Goal: Communication & Community: Answer question/provide support

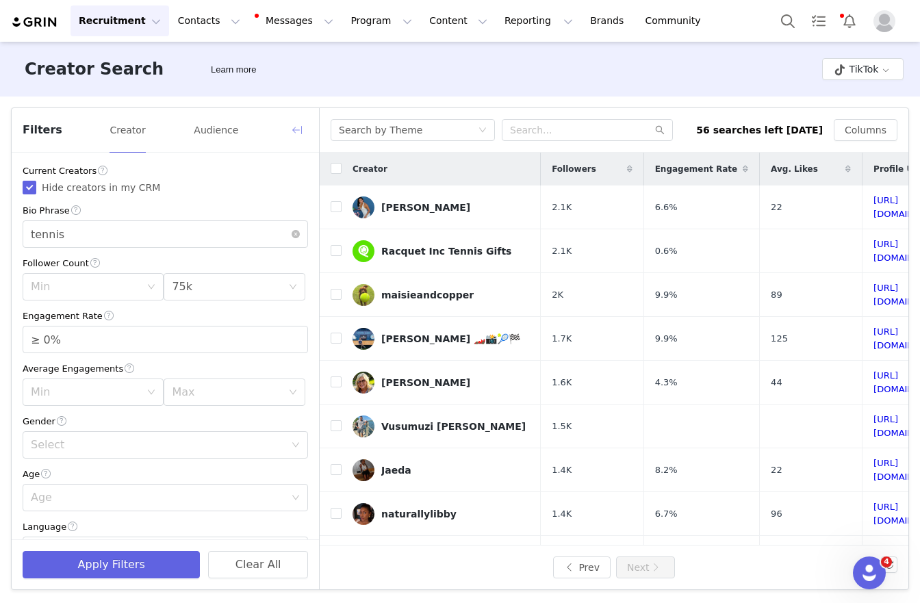
scroll to position [113, 187]
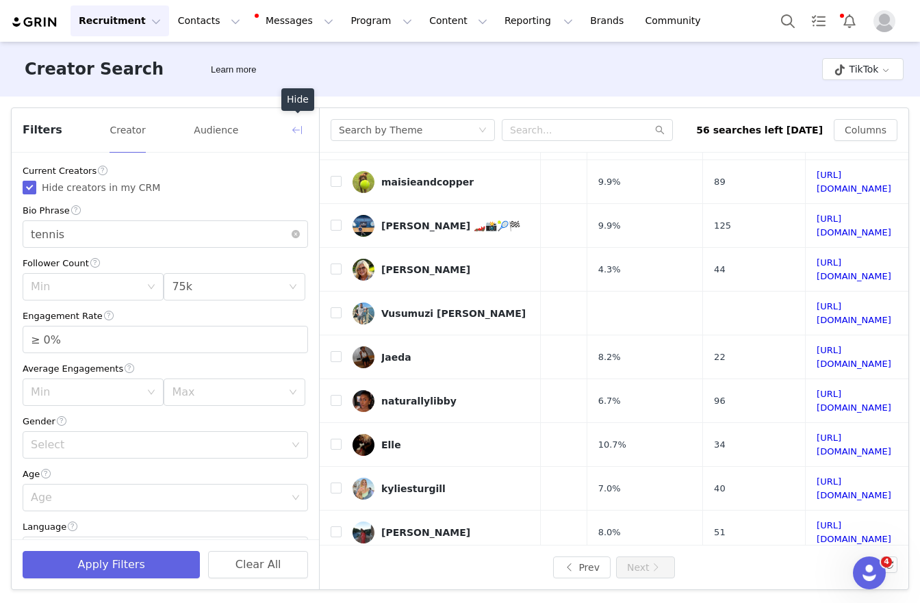
click at [293, 131] on button "button" at bounding box center [297, 130] width 22 height 22
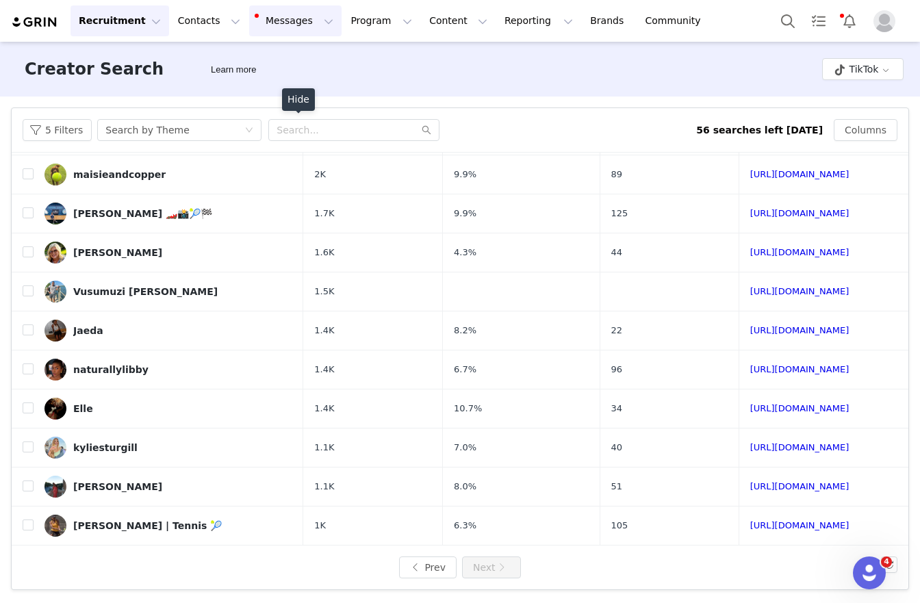
scroll to position [108, 0]
click at [348, 17] on button "Program Program" at bounding box center [381, 20] width 78 height 31
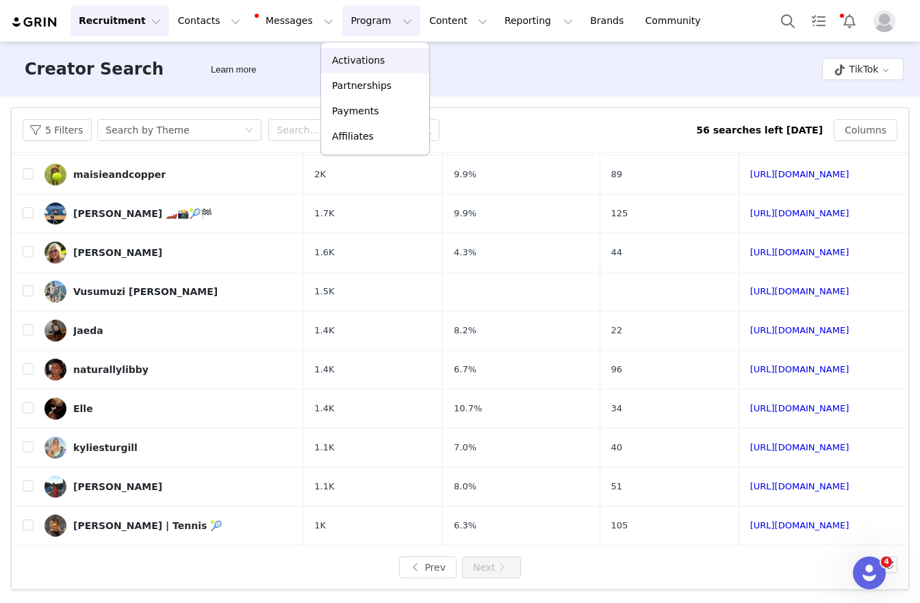
click at [365, 61] on p "Activations" at bounding box center [358, 60] width 53 height 14
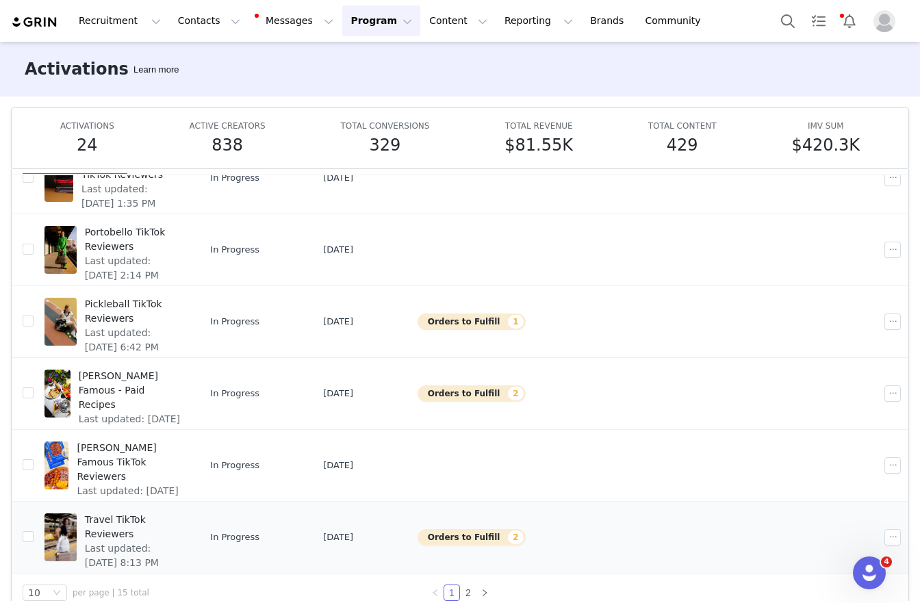
scroll to position [73, 0]
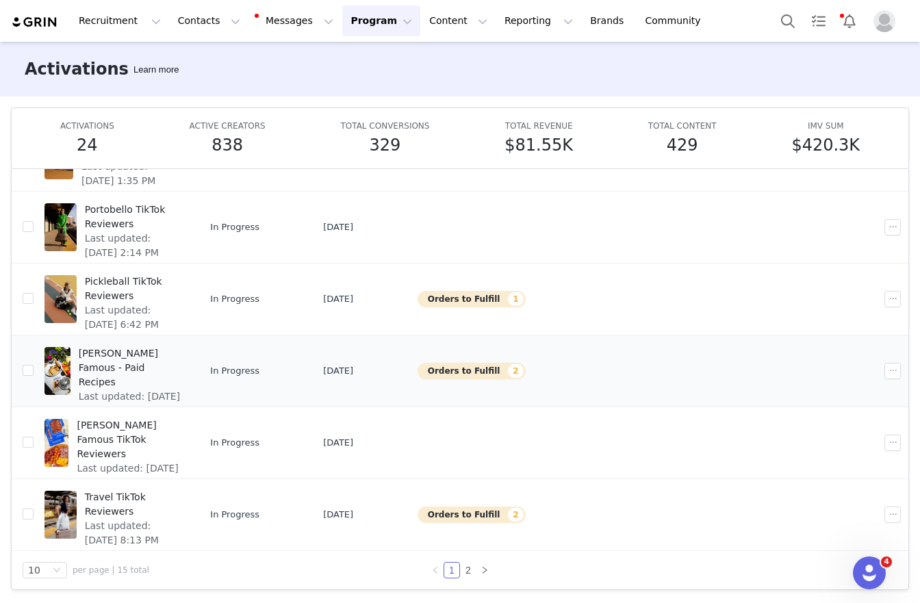
click at [101, 366] on span "[PERSON_NAME] Famous - Paid Recipes" at bounding box center [130, 367] width 102 height 43
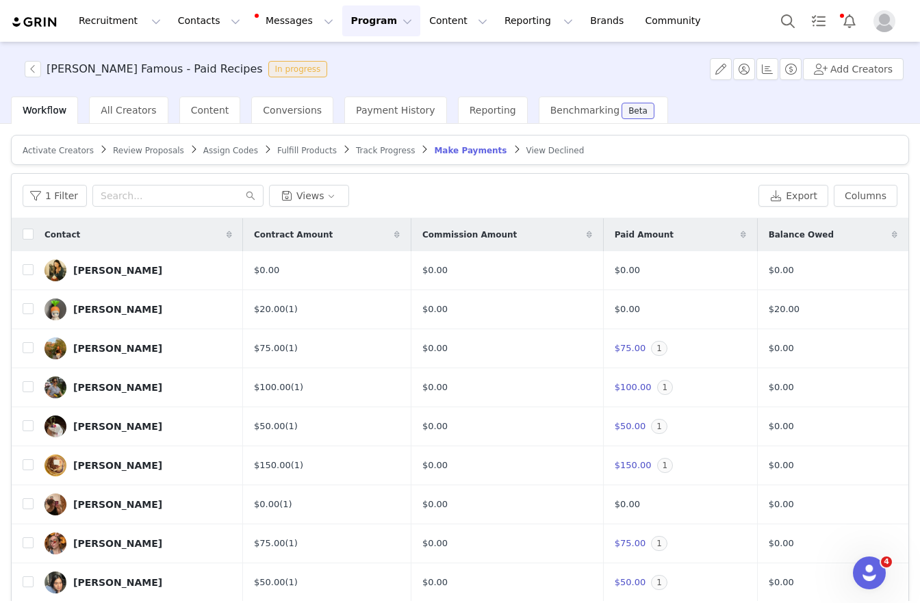
click at [357, 146] on span "Track Progress" at bounding box center [385, 151] width 59 height 10
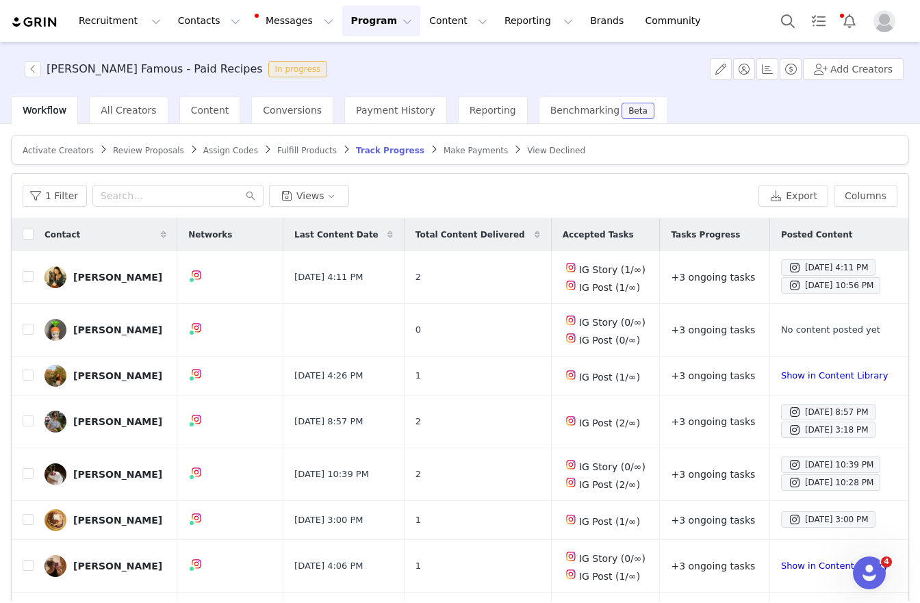
click at [312, 148] on span "Fulfill Products" at bounding box center [307, 151] width 60 height 10
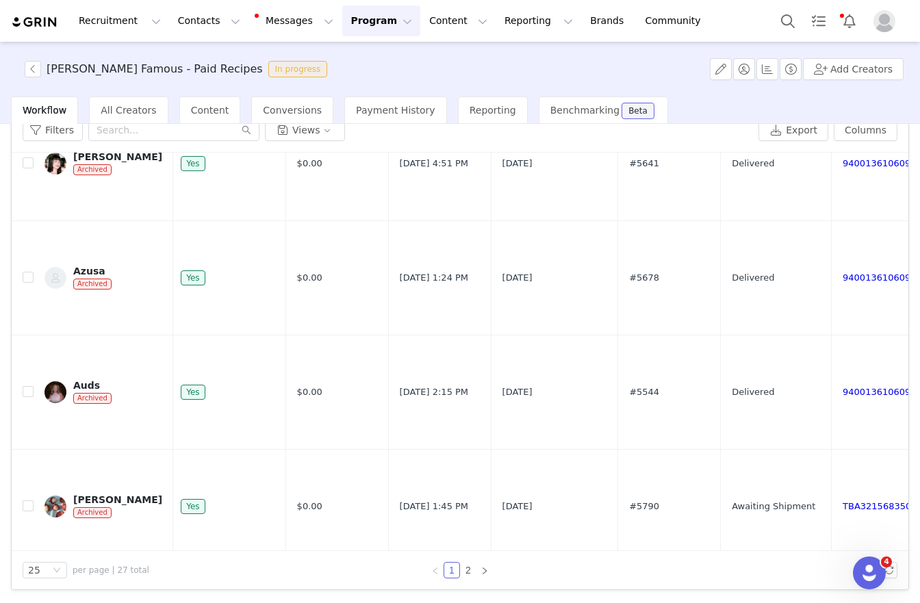
scroll to position [2522, 522]
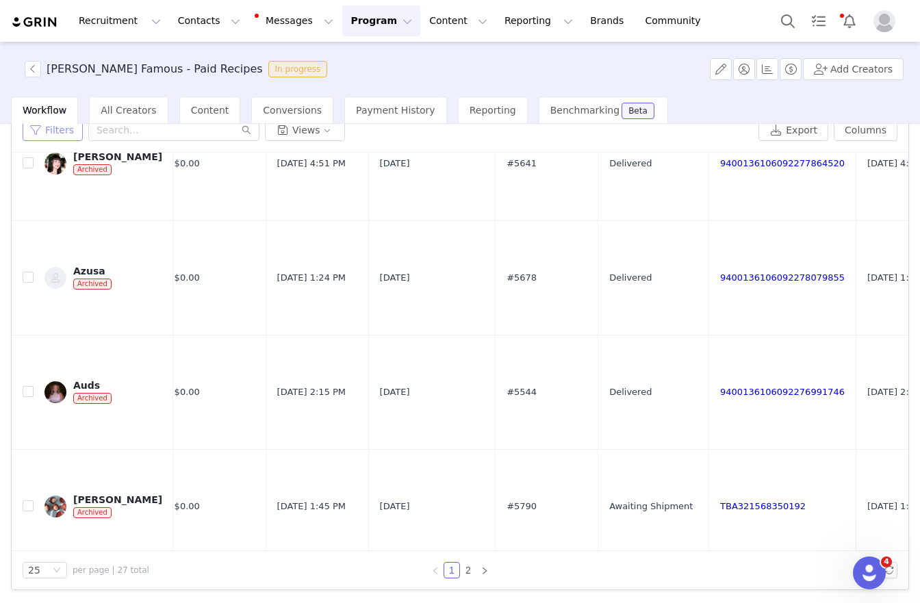
click at [34, 132] on button "Filters" at bounding box center [53, 130] width 60 height 22
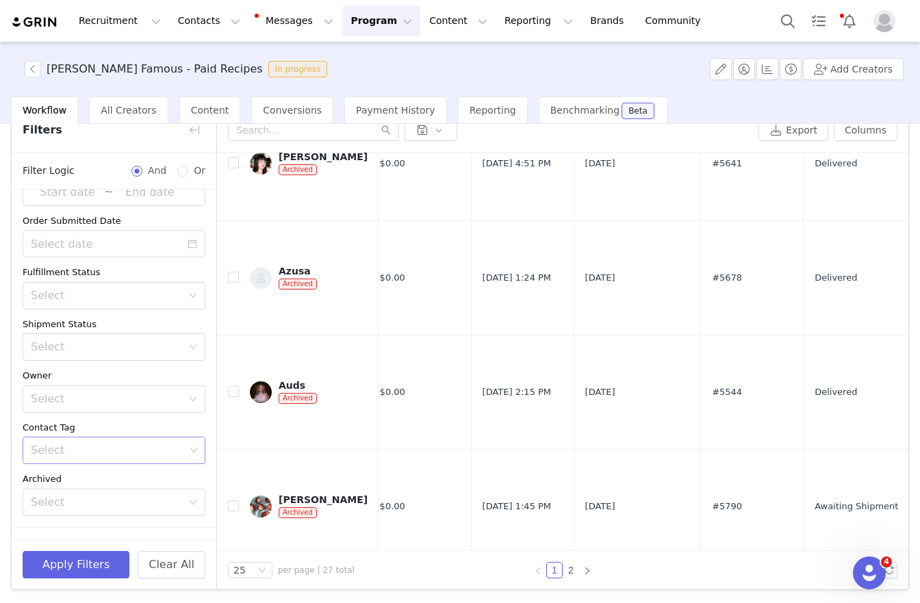
scroll to position [71, 0]
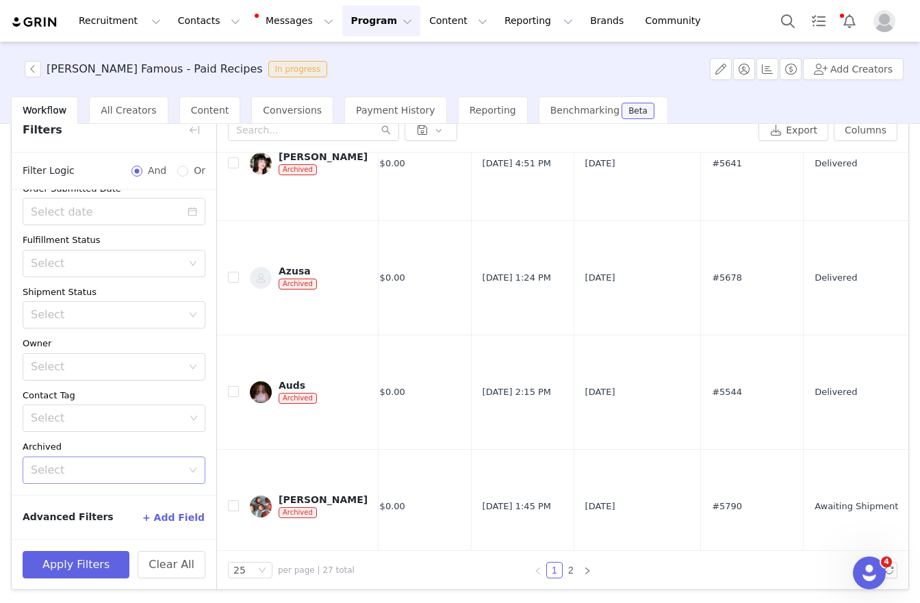
click at [94, 464] on div "Select" at bounding box center [106, 471] width 151 height 14
click at [82, 522] on li "No" at bounding box center [109, 522] width 173 height 22
click at [66, 570] on button "Apply Filters" at bounding box center [76, 564] width 107 height 27
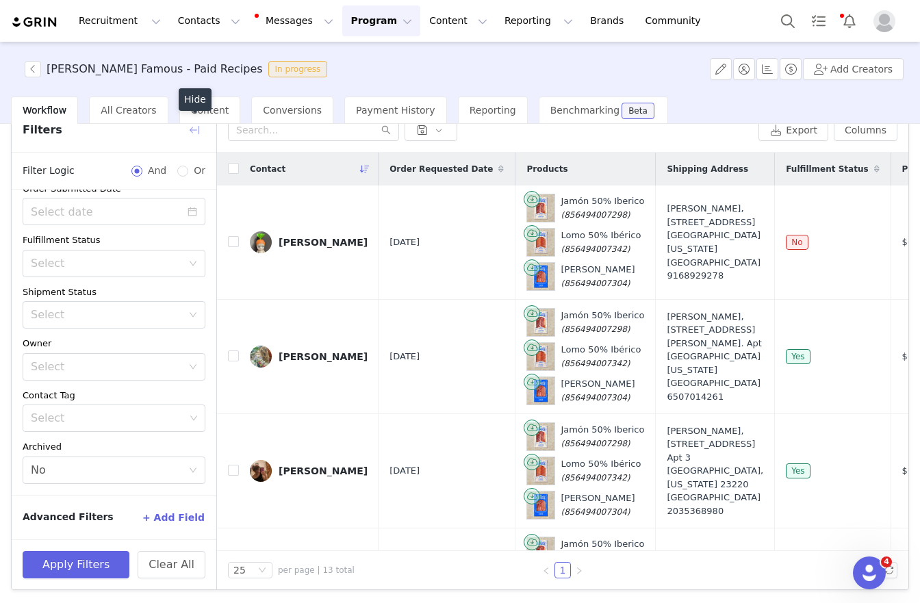
click at [190, 134] on button "button" at bounding box center [194, 130] width 22 height 22
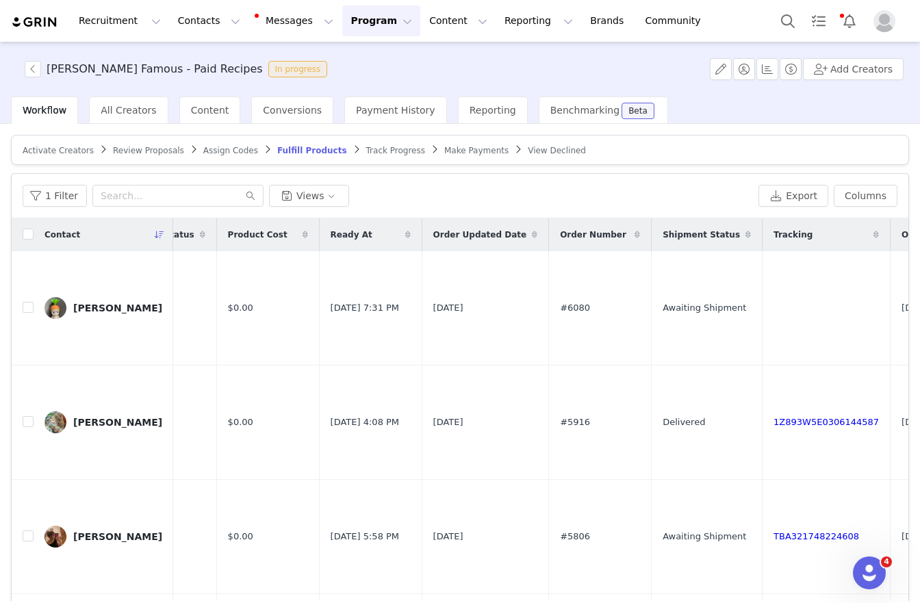
click at [67, 151] on span "Activate Creators" at bounding box center [58, 151] width 71 height 10
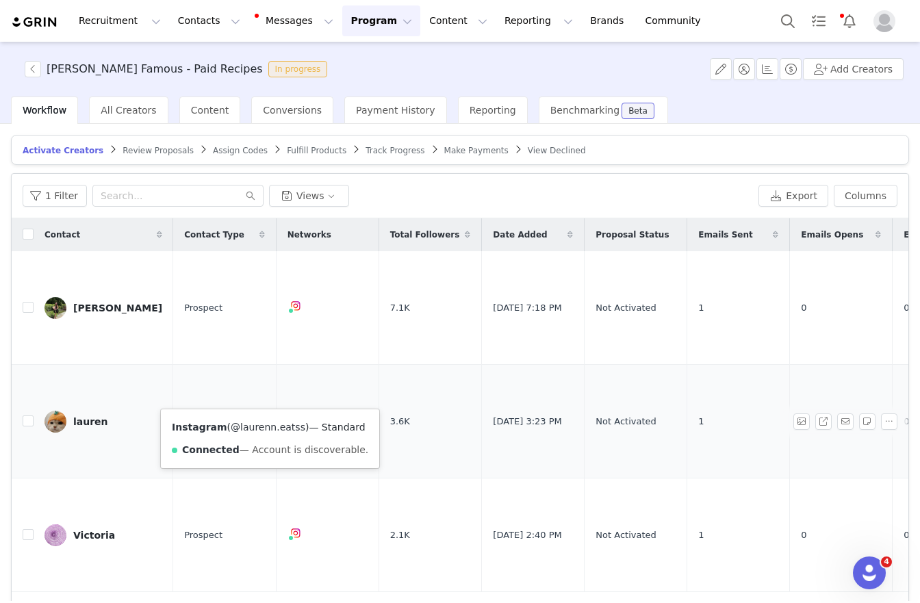
click at [266, 429] on link "@laurenn.eatss" at bounding box center [268, 427] width 75 height 11
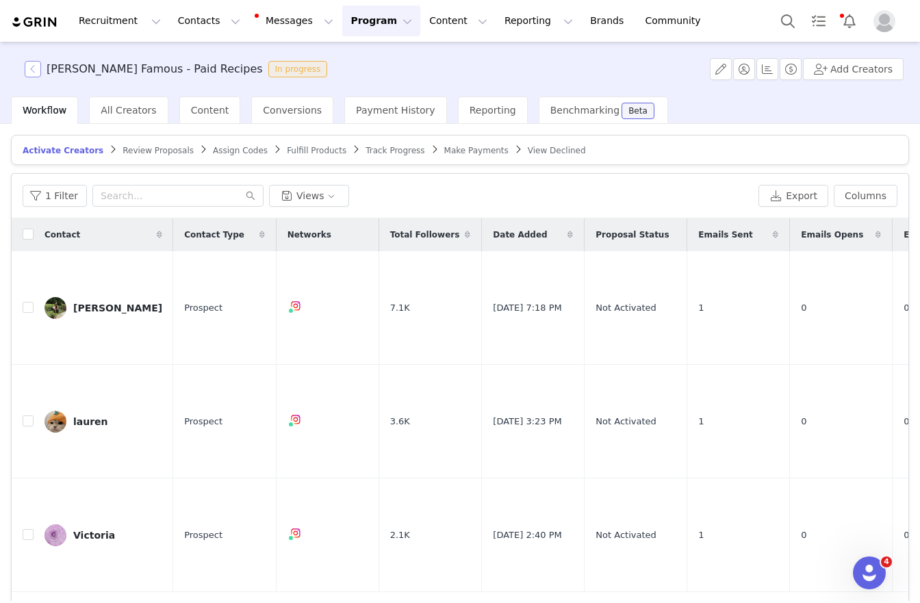
click at [31, 71] on button "button" at bounding box center [33, 69] width 16 height 16
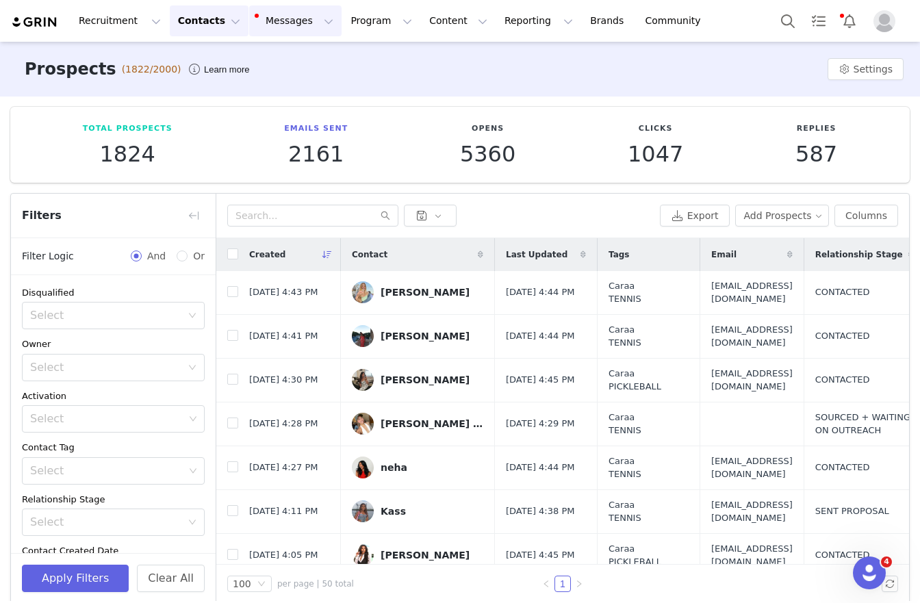
click at [277, 16] on button "Messages Messages" at bounding box center [295, 20] width 92 height 31
click at [286, 88] on span "12" at bounding box center [284, 86] width 20 height 13
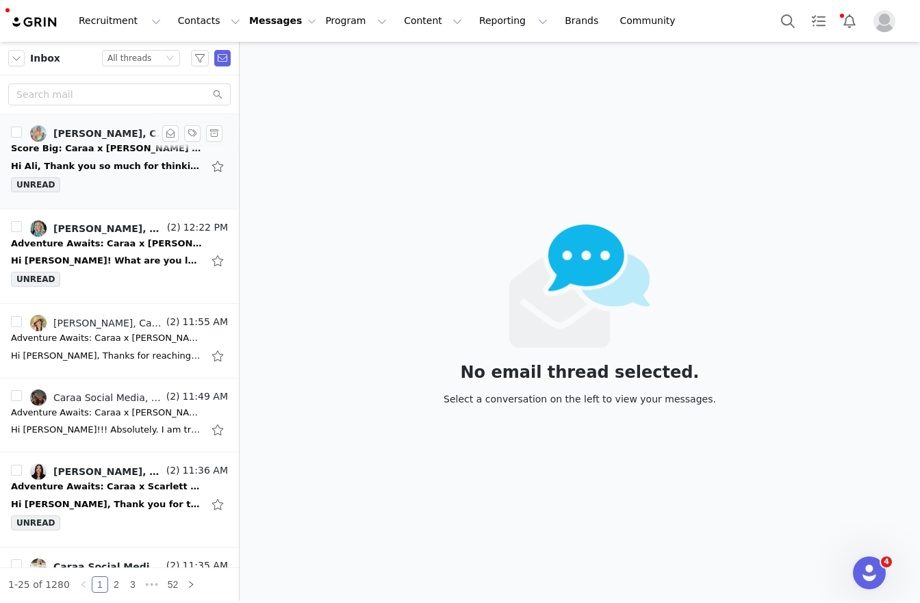
click at [70, 173] on div "﻿Hi [PERSON_NAME], Thank you so much for thinking of me! I really appreciate it…" at bounding box center [119, 166] width 217 height 22
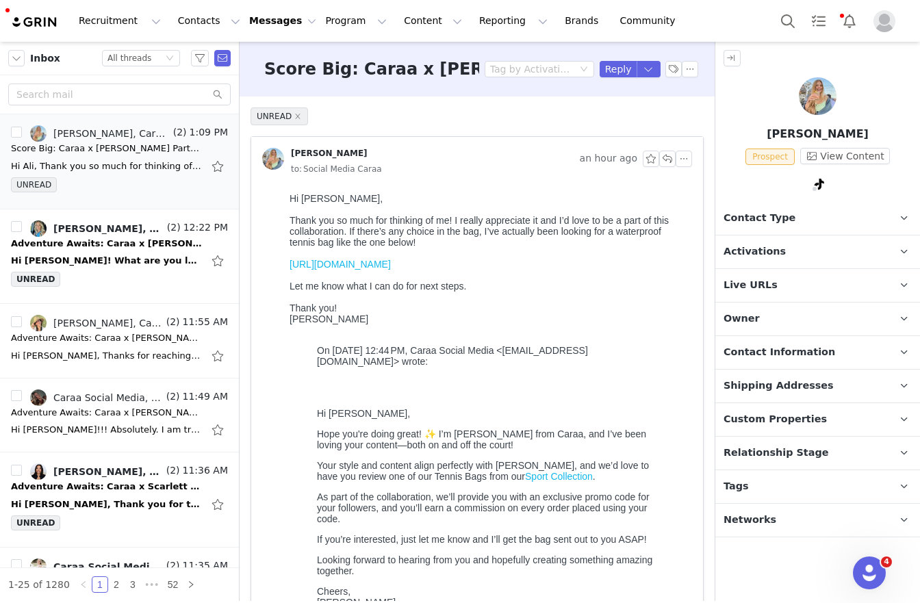
click at [781, 492] on p "Tags Keep track of your contacts by assigning them tags. You can then filter yo…" at bounding box center [801, 486] width 172 height 33
click at [802, 240] on p "Activations" at bounding box center [801, 252] width 172 height 33
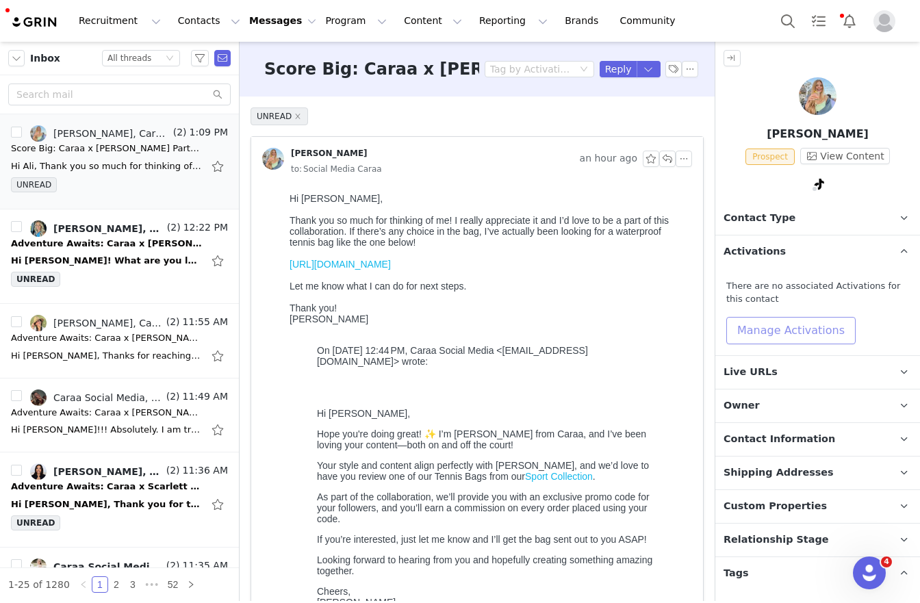
click at [811, 323] on button "Manage Activations" at bounding box center [790, 330] width 129 height 27
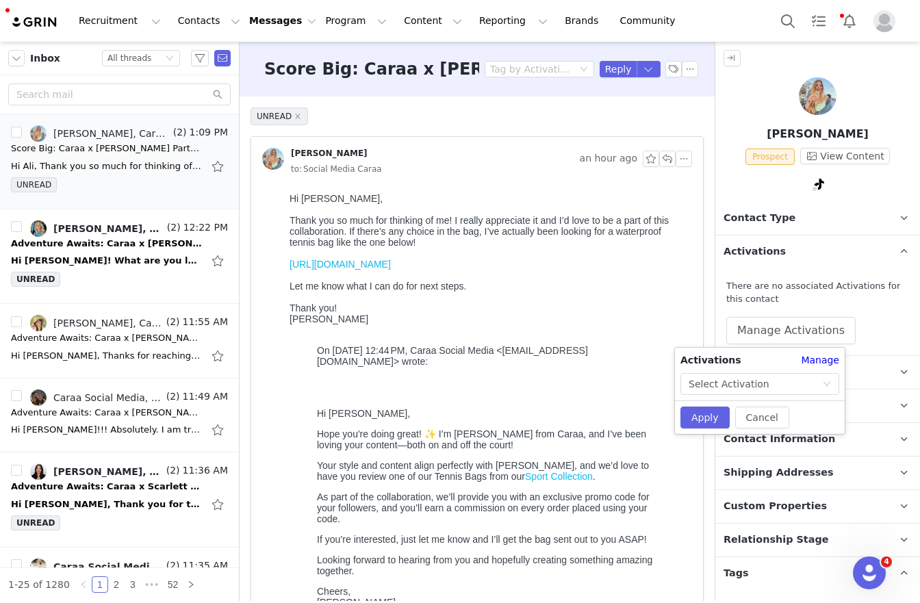
click at [778, 371] on div "Activations Manage Select Activation" at bounding box center [760, 374] width 170 height 42
click at [776, 380] on div "Select Activation" at bounding box center [756, 384] width 134 height 21
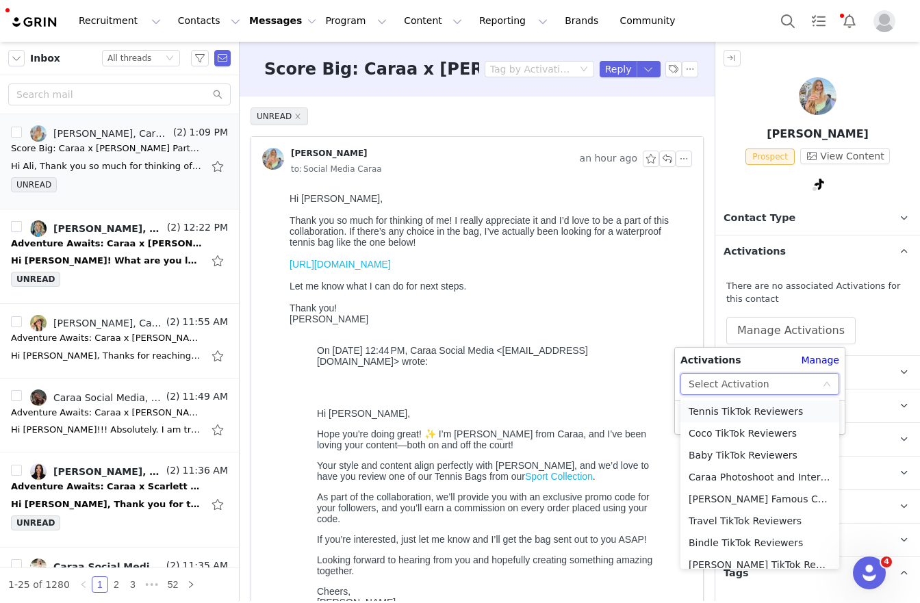
click at [737, 415] on li "Tennis TikTok Reviewers" at bounding box center [760, 412] width 159 height 22
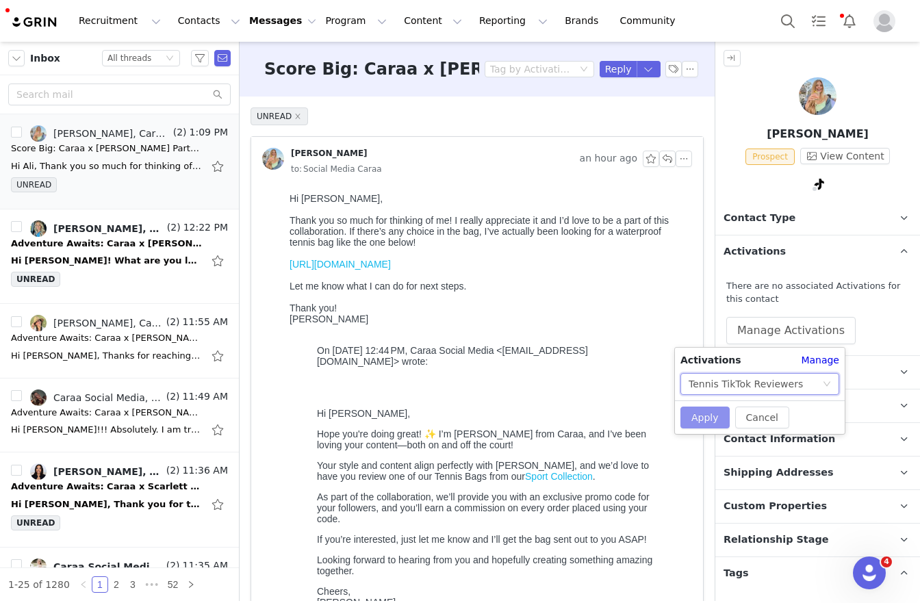
click at [705, 414] on button "Apply" at bounding box center [705, 418] width 49 height 22
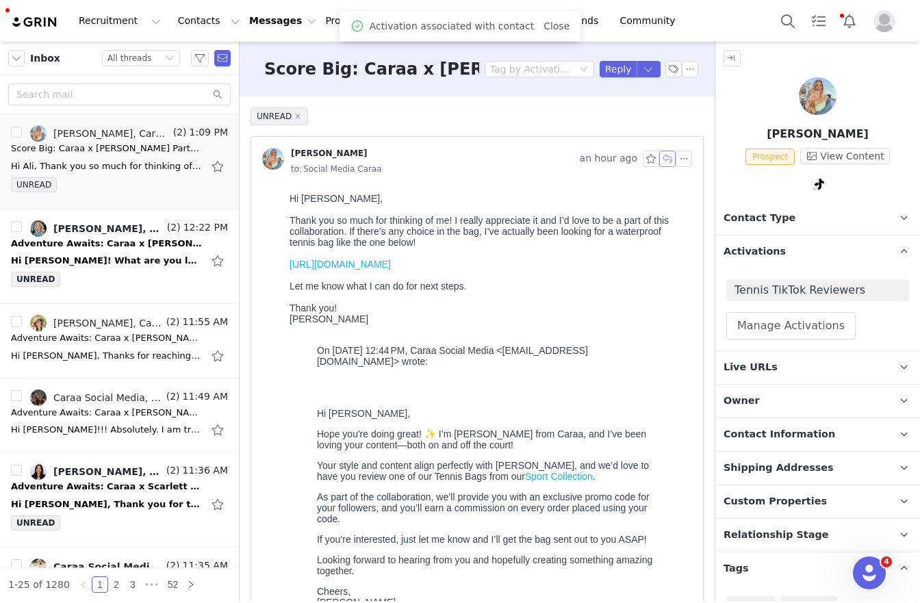
click at [659, 154] on button "button" at bounding box center [667, 159] width 16 height 16
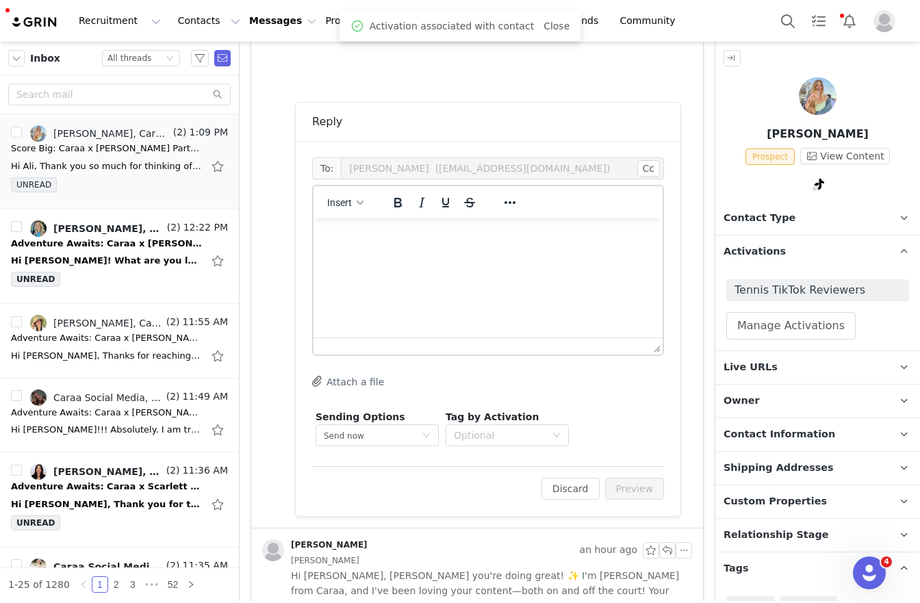
scroll to position [626, 0]
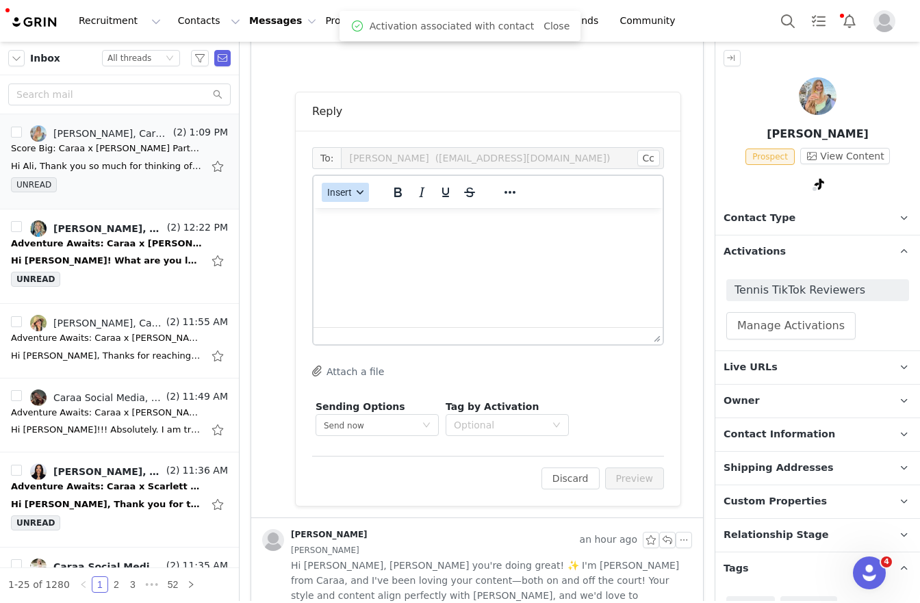
click at [348, 202] on div "Insert" at bounding box center [346, 192] width 64 height 27
click at [348, 201] on button "Insert" at bounding box center [345, 192] width 47 height 19
click at [373, 219] on div "Insert Template" at bounding box center [394, 216] width 123 height 16
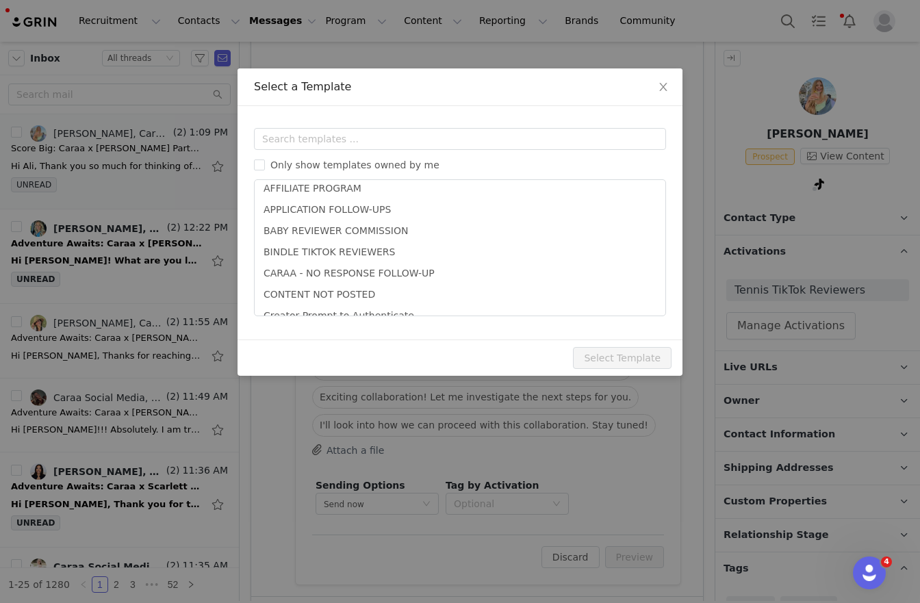
scroll to position [89, 0]
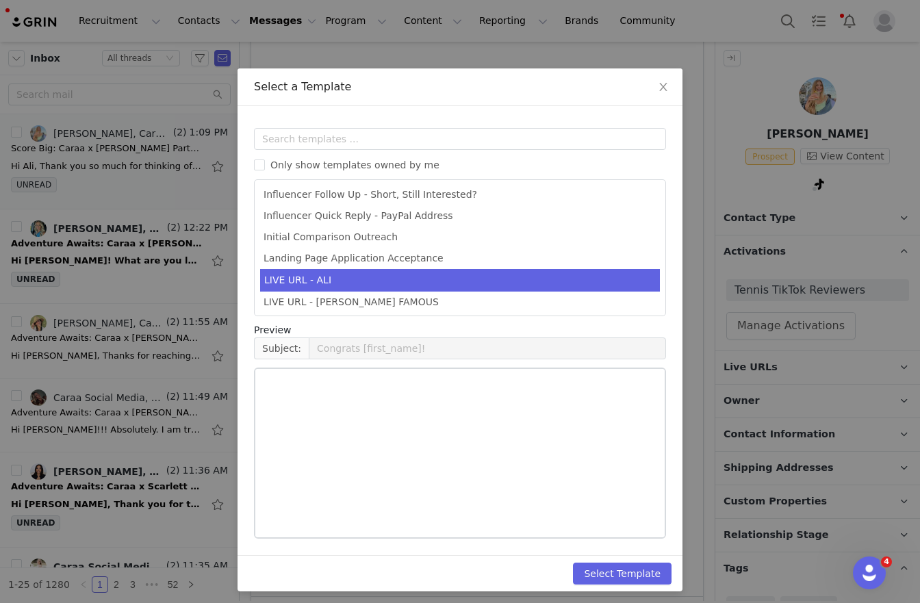
click at [347, 273] on li "LIVE URL - ALI" at bounding box center [460, 280] width 400 height 23
type input "Exploring a Partnership: Caraa x [first_name] NEXT STEPS!"
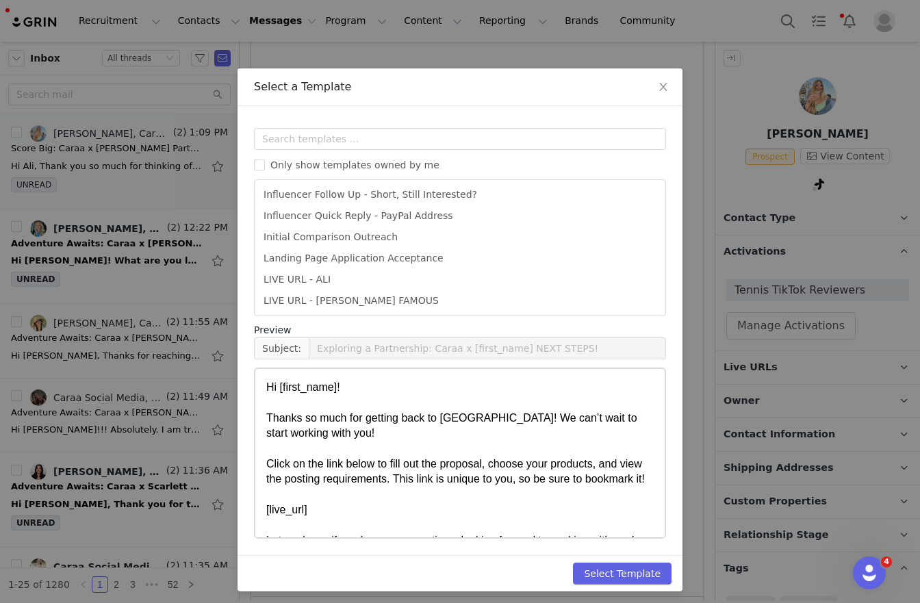
scroll to position [300, 0]
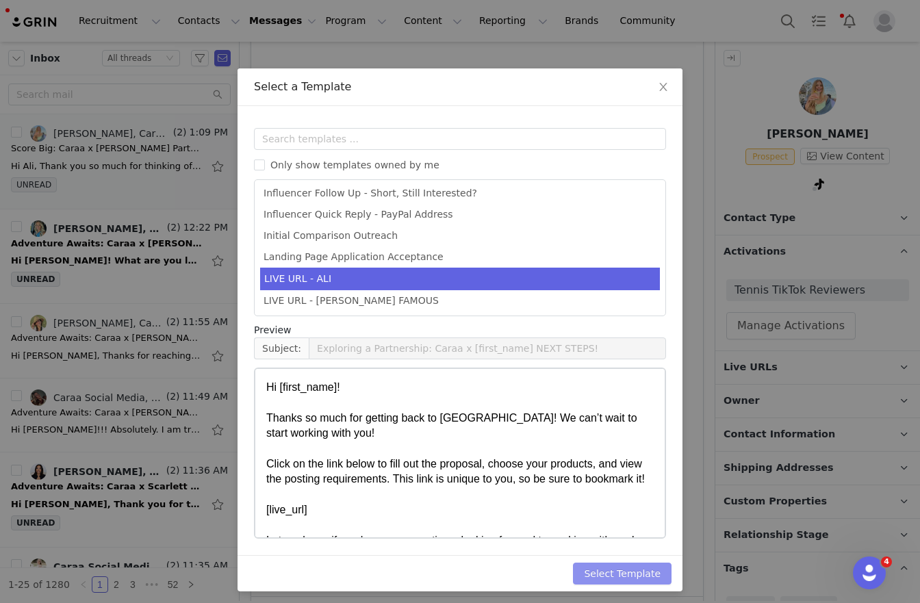
drag, startPoint x: 598, startPoint y: 572, endPoint x: 611, endPoint y: 572, distance: 13.0
click at [597, 572] on button "Select Template" at bounding box center [622, 574] width 99 height 22
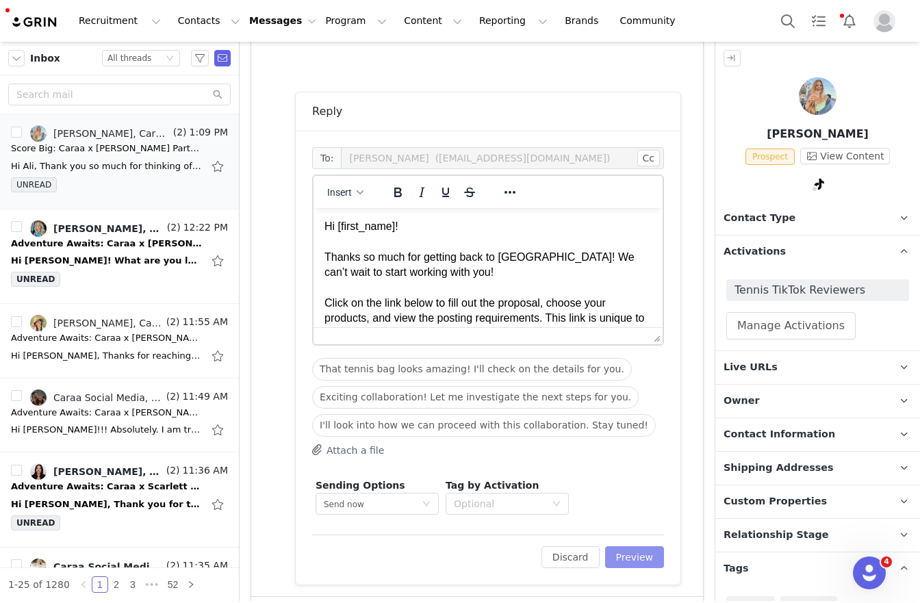
click at [634, 562] on button "Preview" at bounding box center [635, 557] width 60 height 22
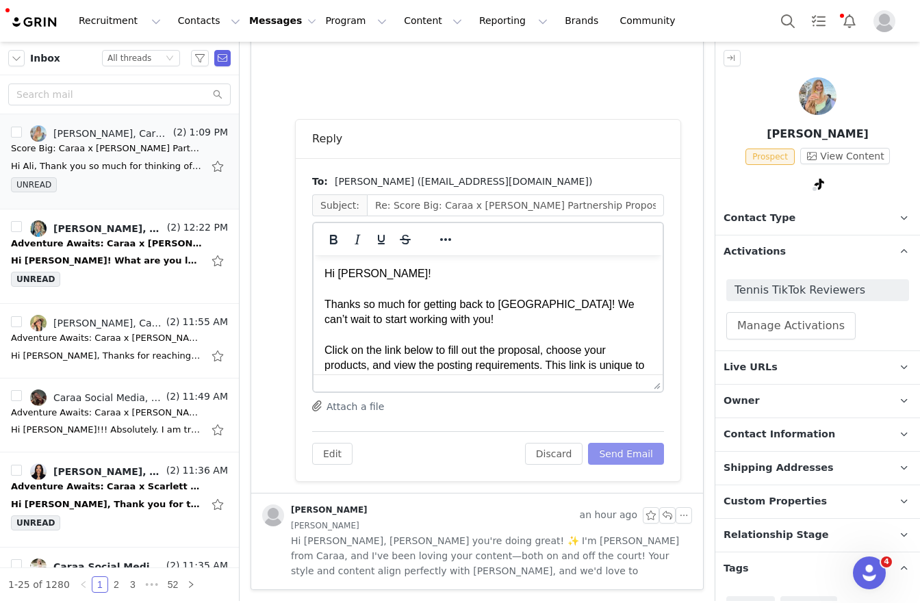
click at [634, 455] on button "Send Email" at bounding box center [626, 454] width 76 height 22
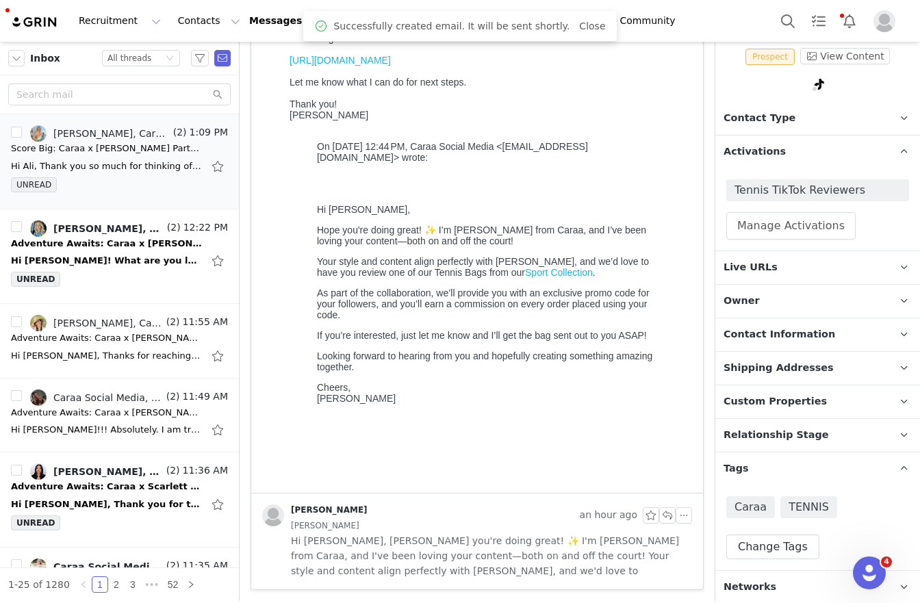
scroll to position [103, 0]
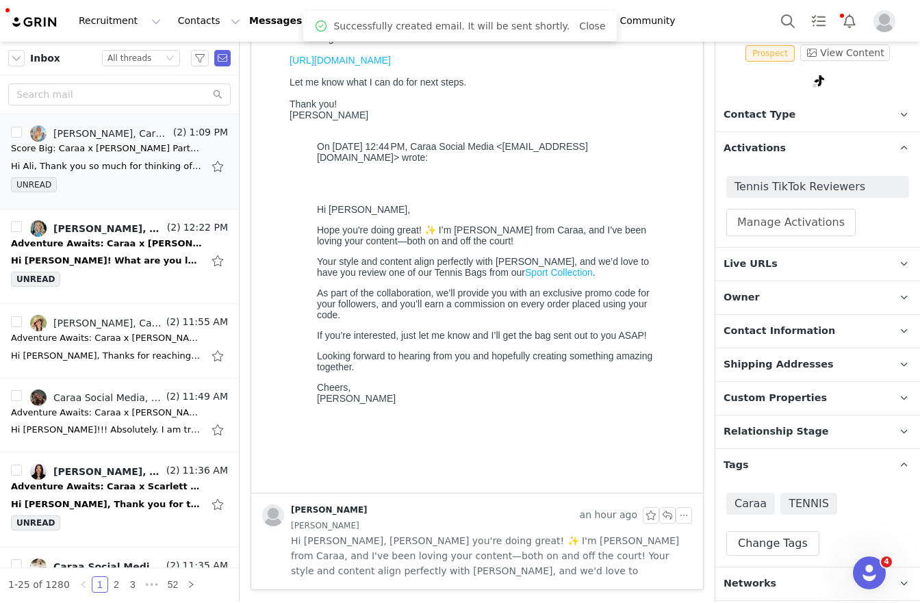
click at [812, 438] on span "Relationship Stage" at bounding box center [776, 431] width 105 height 15
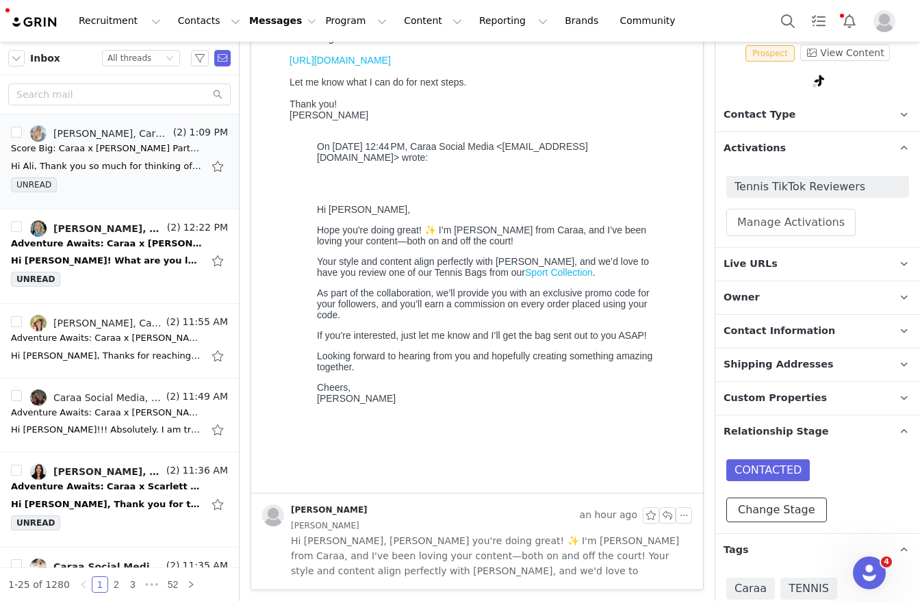
click at [794, 513] on button "Change Stage" at bounding box center [776, 510] width 101 height 25
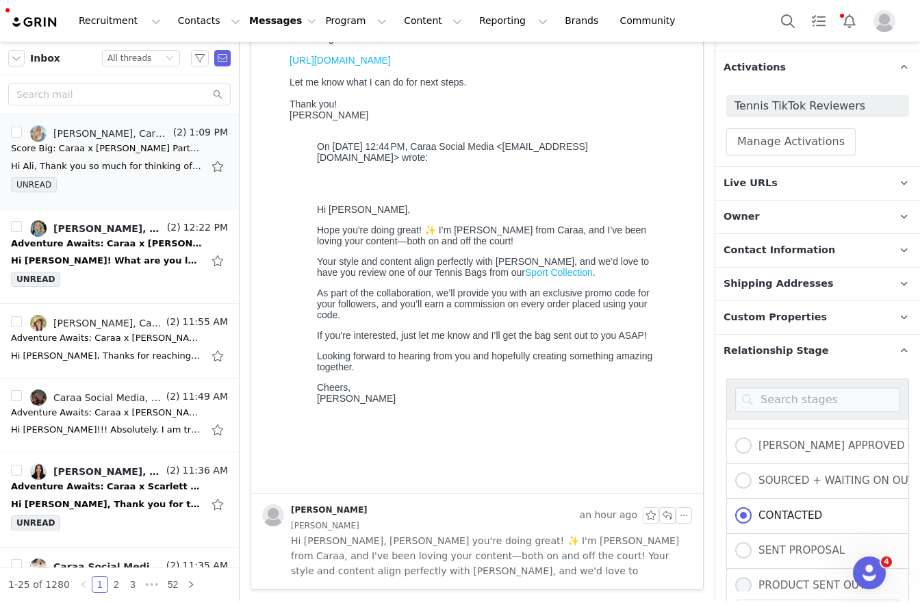
scroll to position [134, 0]
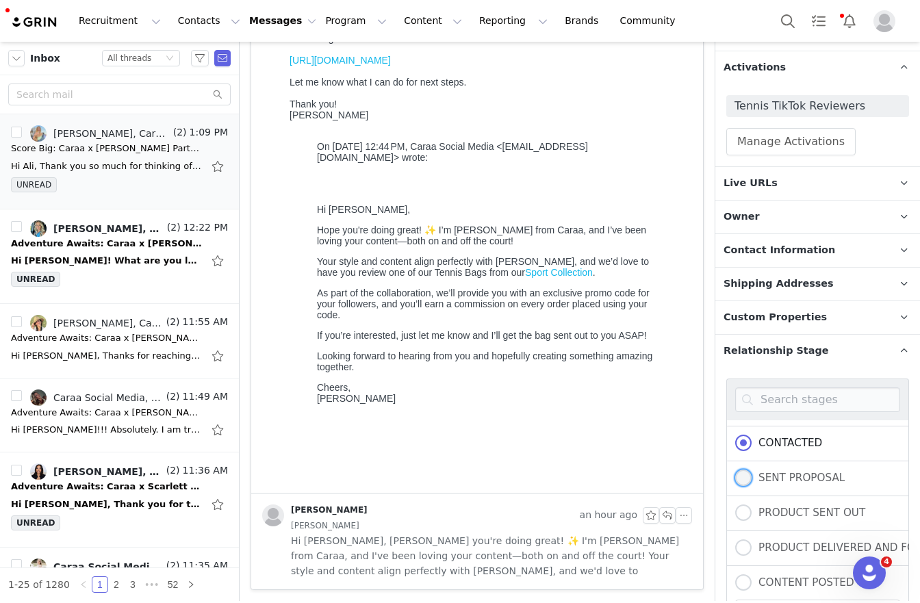
click at [778, 473] on span "SENT PROPOSAL" at bounding box center [798, 478] width 93 height 12
click at [752, 473] on input "SENT PROPOSAL" at bounding box center [743, 479] width 16 height 18
radio input "true"
radio input "false"
radio input "true"
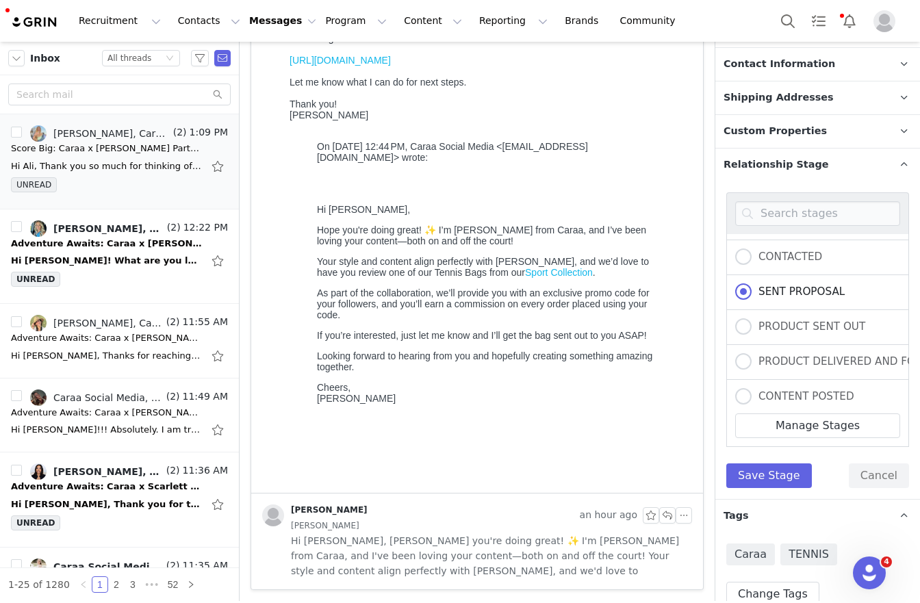
scroll to position [421, 0]
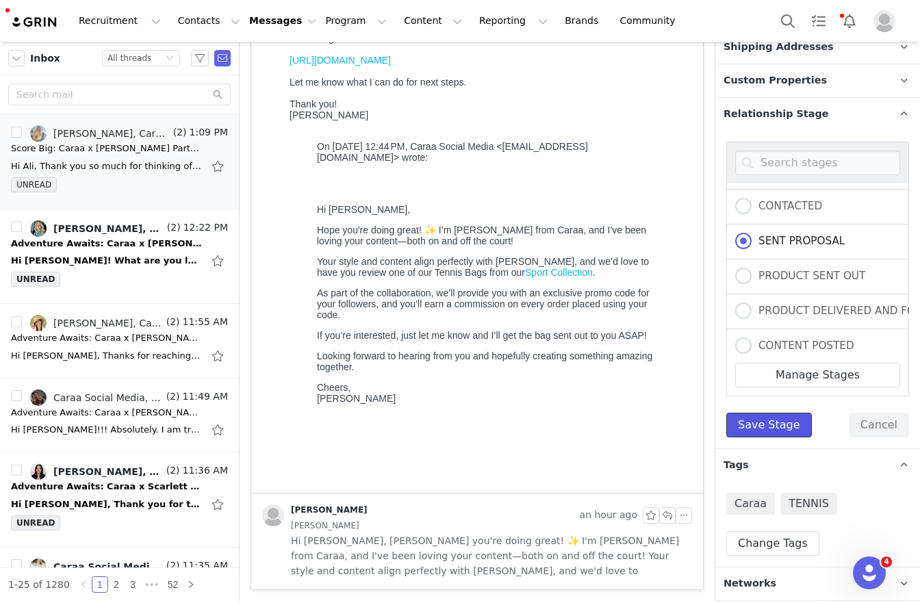
click at [777, 424] on button "Save Stage" at bounding box center [769, 425] width 86 height 25
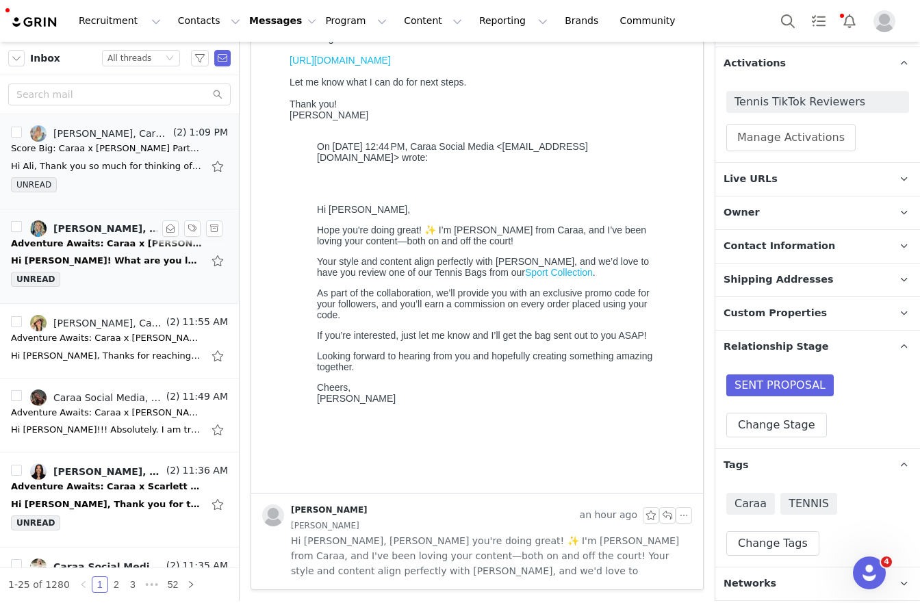
click at [77, 259] on div "Hi [PERSON_NAME]! What are you looking to be promoted? I'd love to learn more a…" at bounding box center [107, 261] width 192 height 14
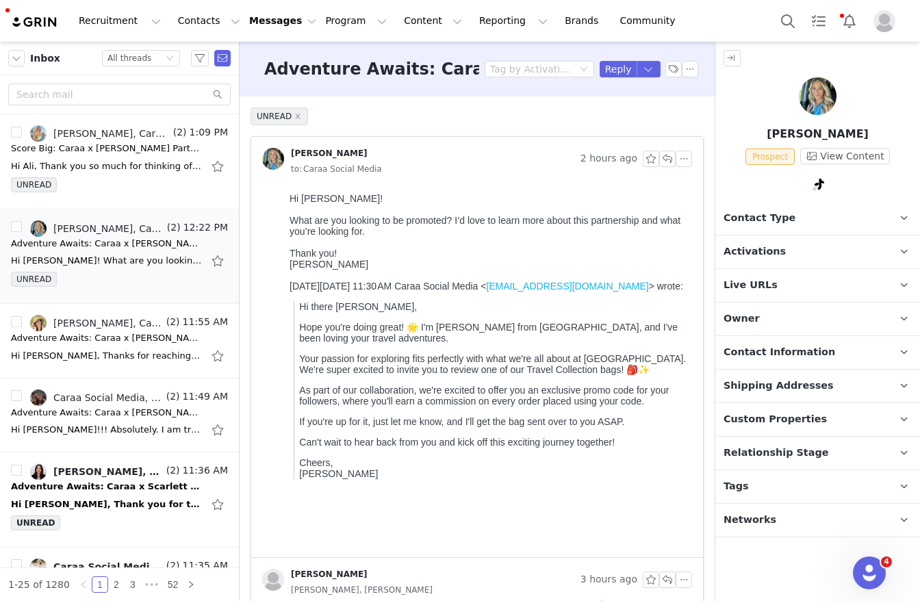
scroll to position [0, 0]
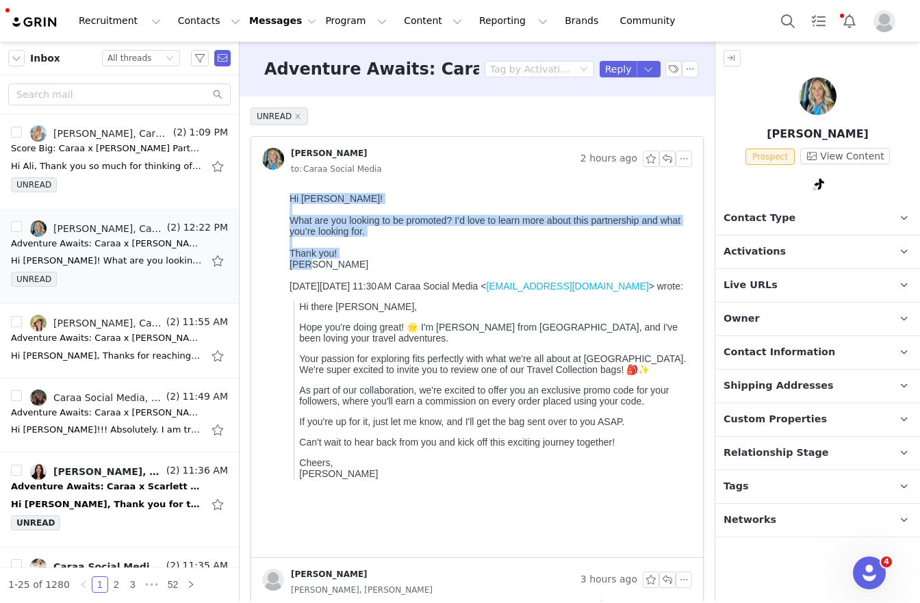
drag, startPoint x: 327, startPoint y: 264, endPoint x: 286, endPoint y: 190, distance: 84.6
click at [286, 190] on html "Hi [PERSON_NAME]! What are you looking to be promoted? I’d love to learn more a…" at bounding box center [488, 373] width 408 height 370
copy body "Hi [PERSON_NAME]! What are you looking to be promoted? I’d love to learn more a…"
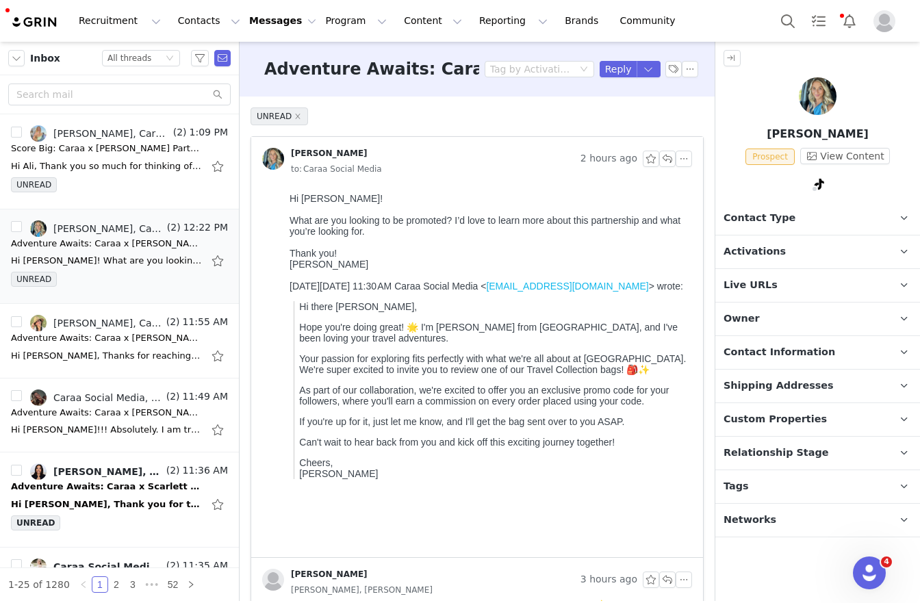
drag, startPoint x: 612, startPoint y: 254, endPoint x: 1028, endPoint y: 596, distance: 538.5
click at [611, 254] on div "Thank you!" at bounding box center [488, 253] width 397 height 11
click at [746, 482] on span "Tags" at bounding box center [736, 486] width 25 height 15
click at [745, 482] on span "Tags" at bounding box center [736, 486] width 25 height 15
click at [659, 156] on button "button" at bounding box center [667, 159] width 16 height 16
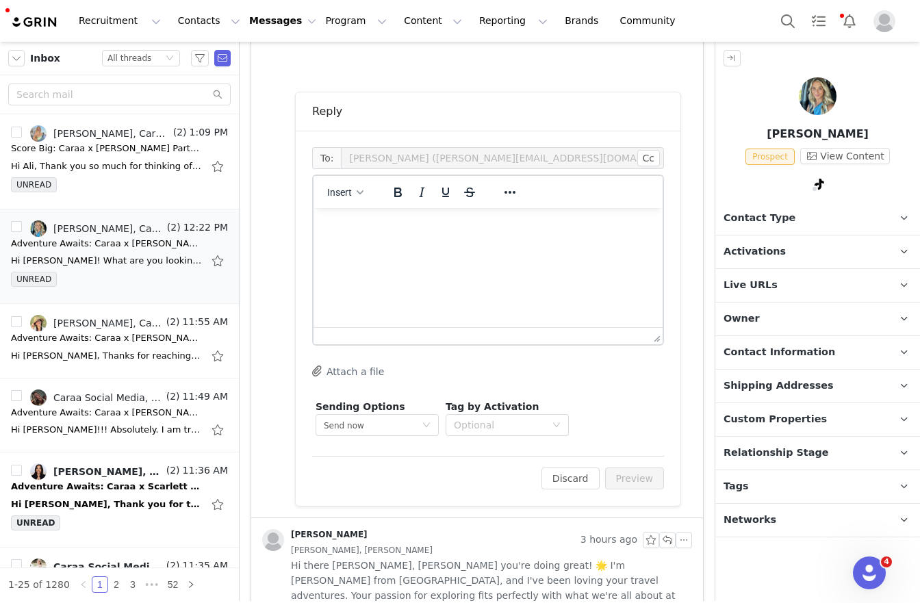
drag, startPoint x: 380, startPoint y: 249, endPoint x: 362, endPoint y: 227, distance: 28.7
click at [379, 245] on html at bounding box center [488, 226] width 349 height 37
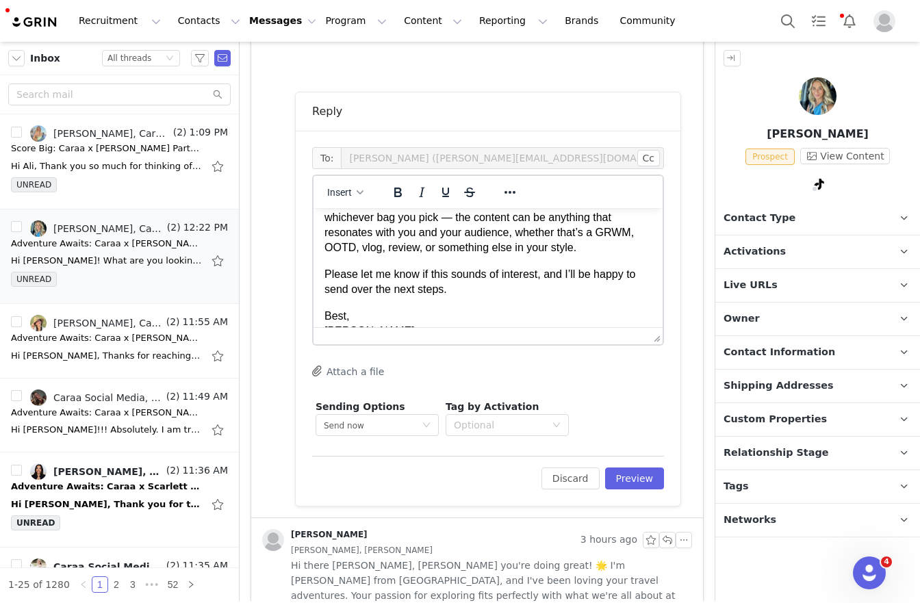
scroll to position [120, 0]
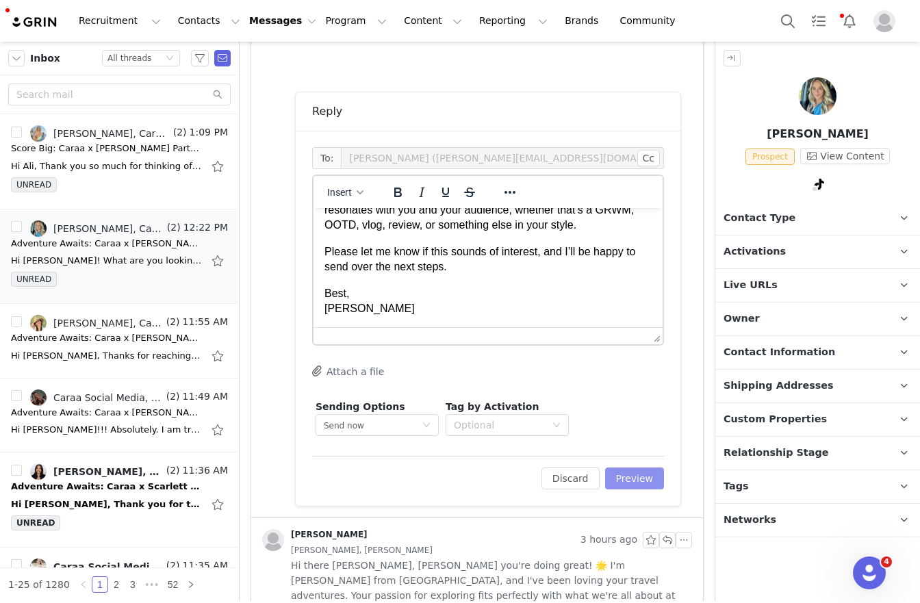
click at [627, 480] on button "Preview" at bounding box center [635, 479] width 60 height 22
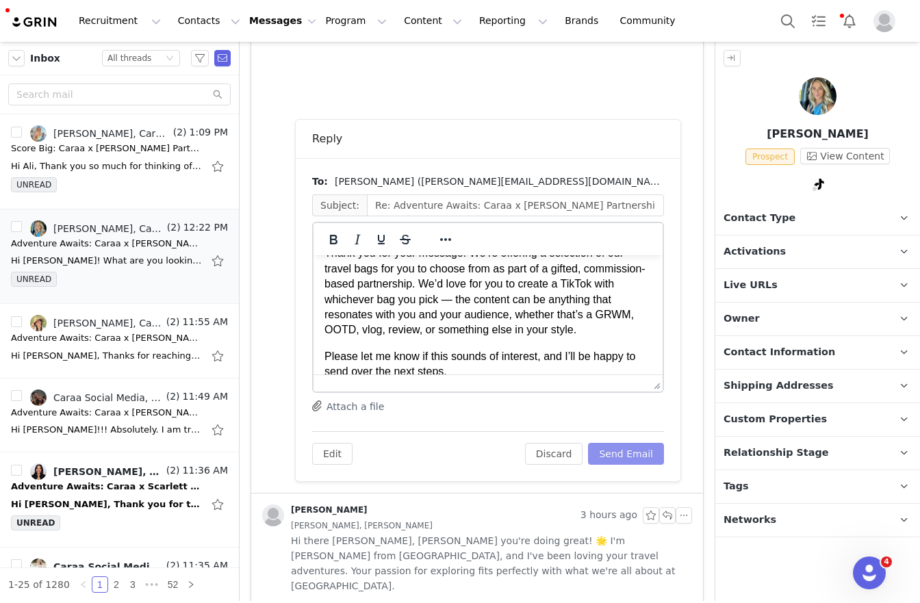
scroll to position [0, 0]
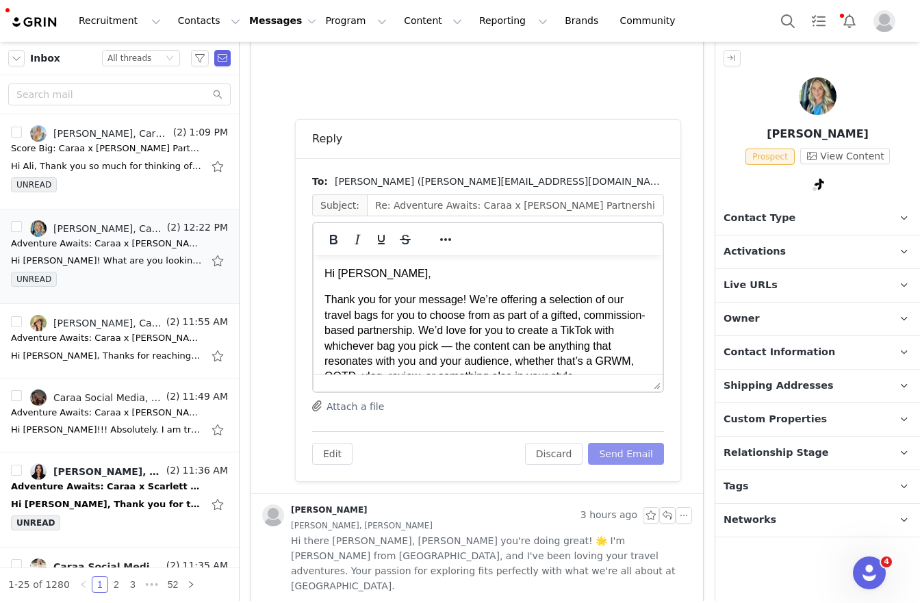
click at [618, 447] on button "Send Email" at bounding box center [626, 454] width 76 height 22
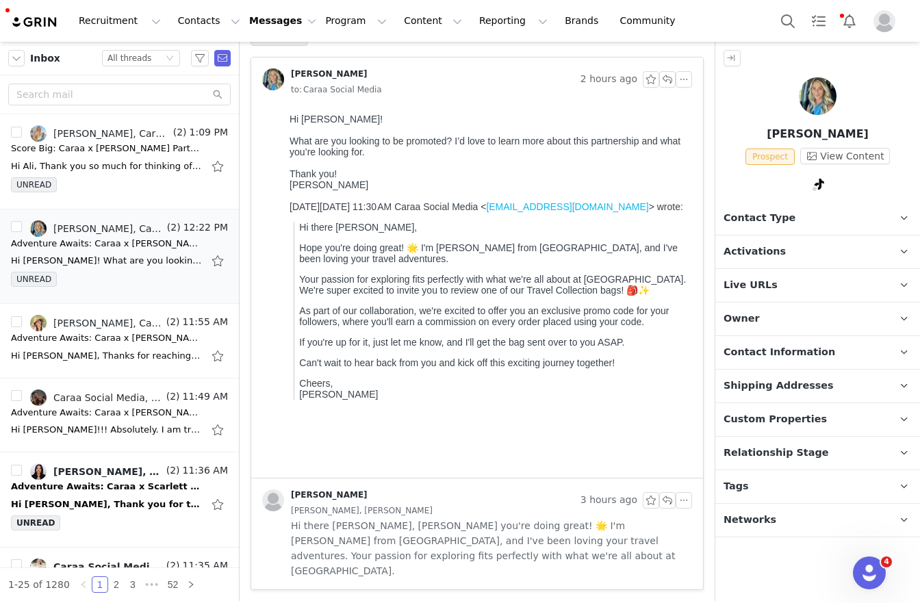
scroll to position [64, 0]
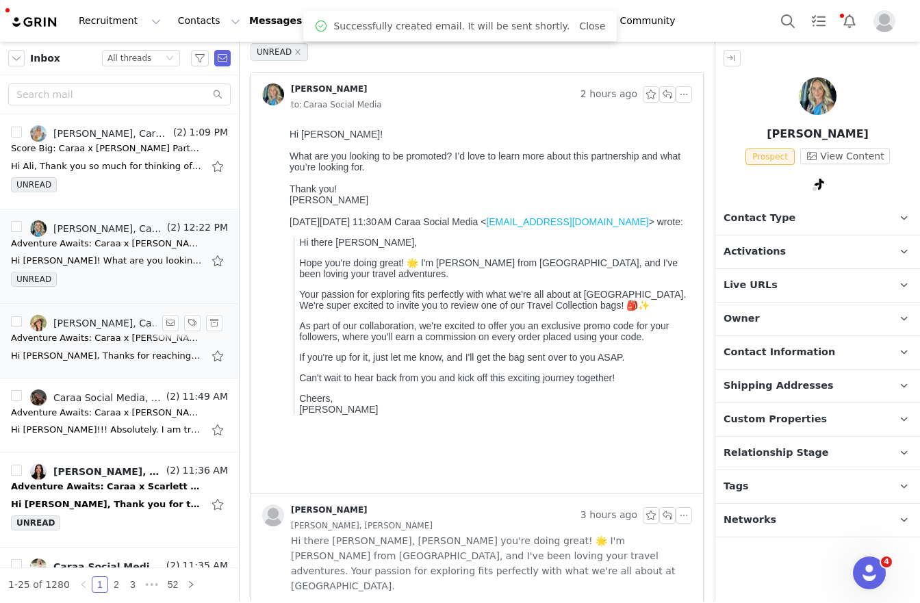
click at [66, 319] on div "[PERSON_NAME], Caraa Social Media" at bounding box center [108, 323] width 110 height 11
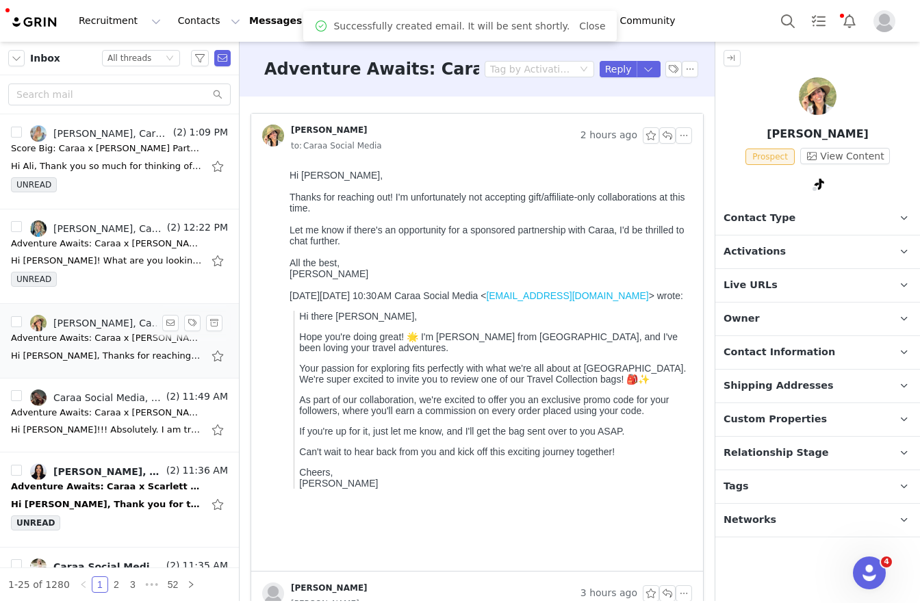
scroll to position [0, 0]
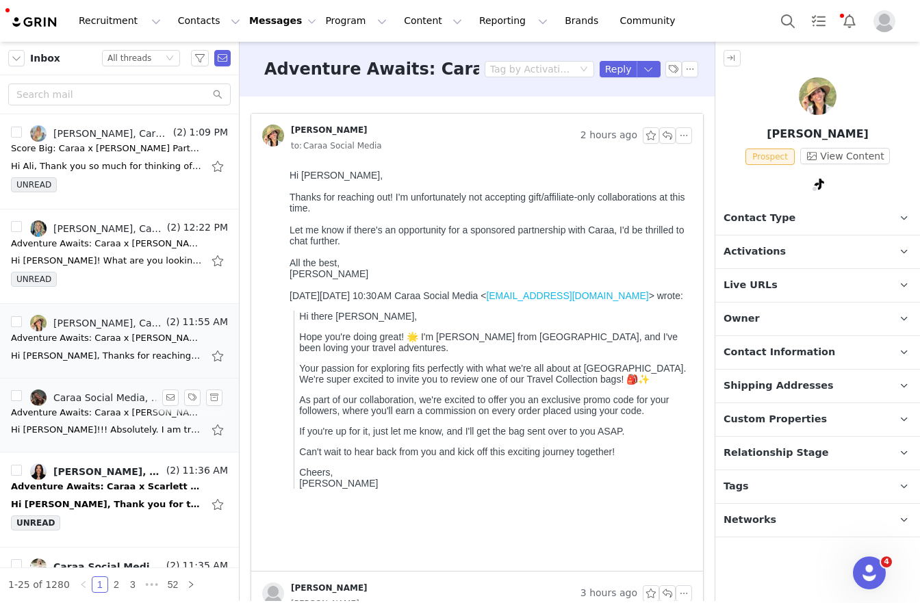
click at [60, 411] on div "Adventure Awaits: Caraa x [PERSON_NAME] Partnership Proposal ✨" at bounding box center [107, 413] width 192 height 14
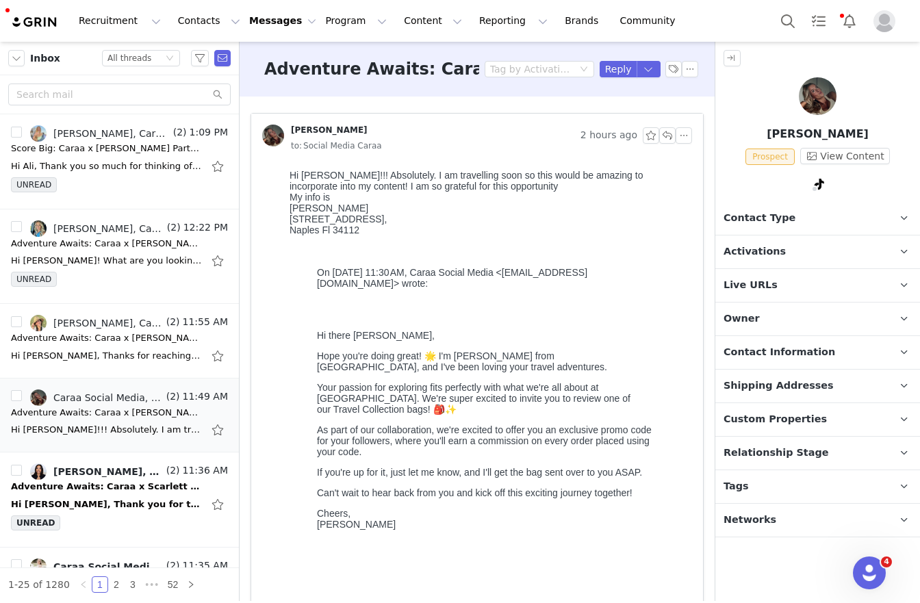
click at [763, 489] on p "Tags Keep track of your contacts by assigning them tags. You can then filter yo…" at bounding box center [801, 486] width 172 height 33
click at [815, 250] on p "Activations" at bounding box center [801, 252] width 172 height 33
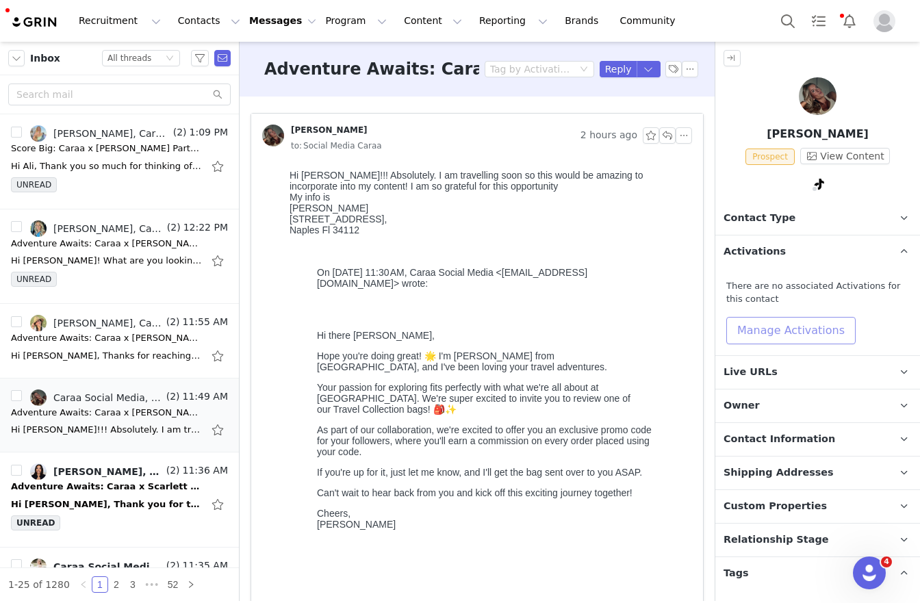
click at [785, 333] on button "Manage Activations" at bounding box center [790, 330] width 129 height 27
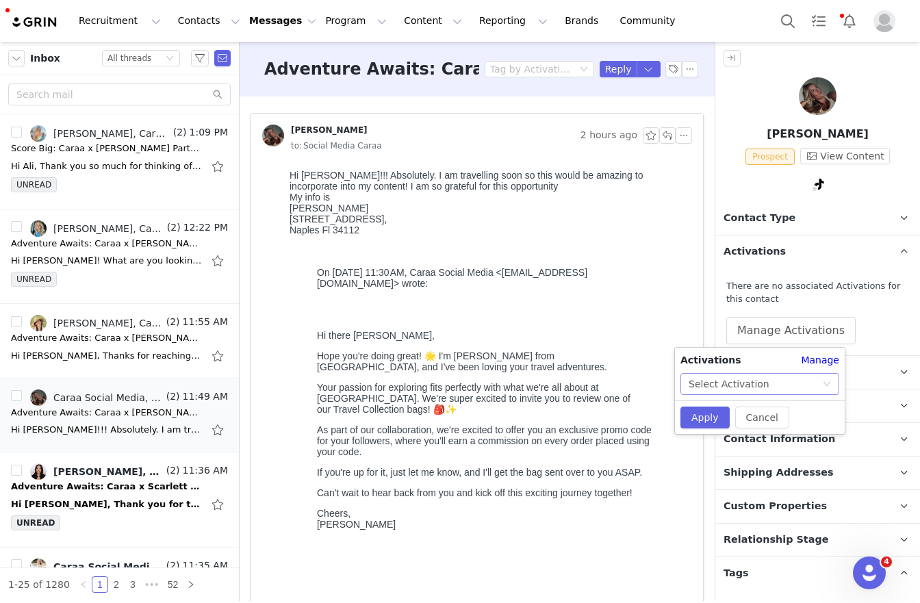
click at [750, 379] on div "Select Activation" at bounding box center [729, 384] width 81 height 21
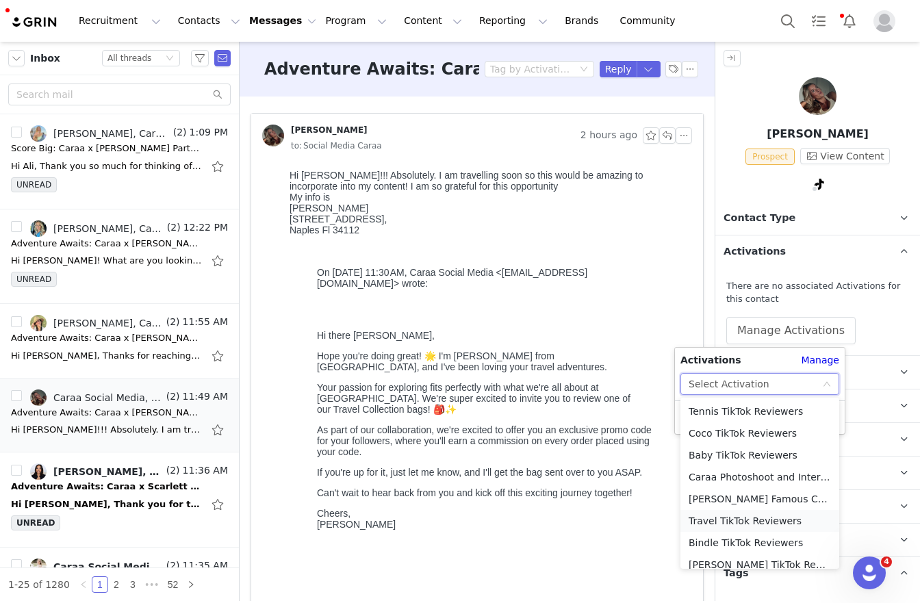
click at [724, 519] on li "Travel TikTok Reviewers" at bounding box center [760, 521] width 159 height 22
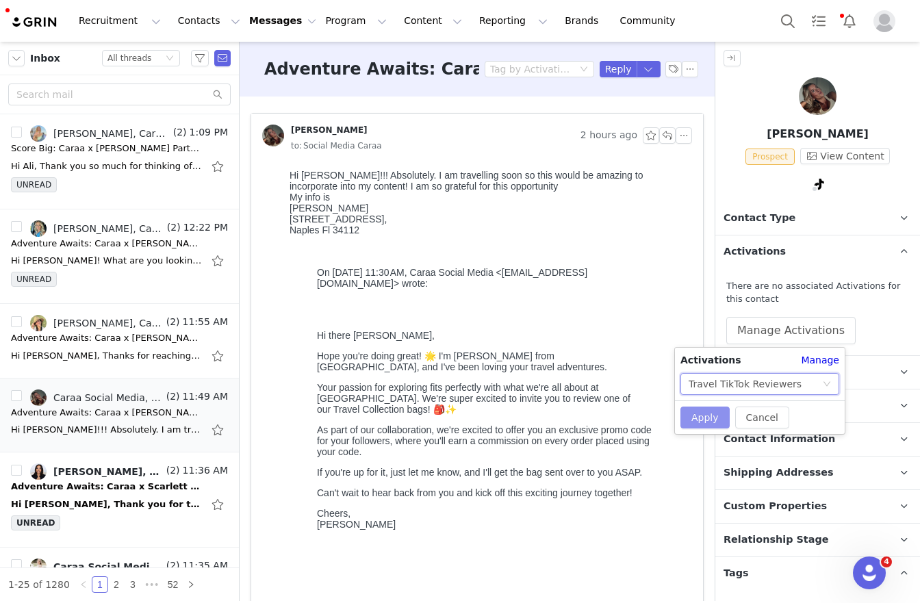
click at [705, 411] on button "Apply" at bounding box center [705, 418] width 49 height 22
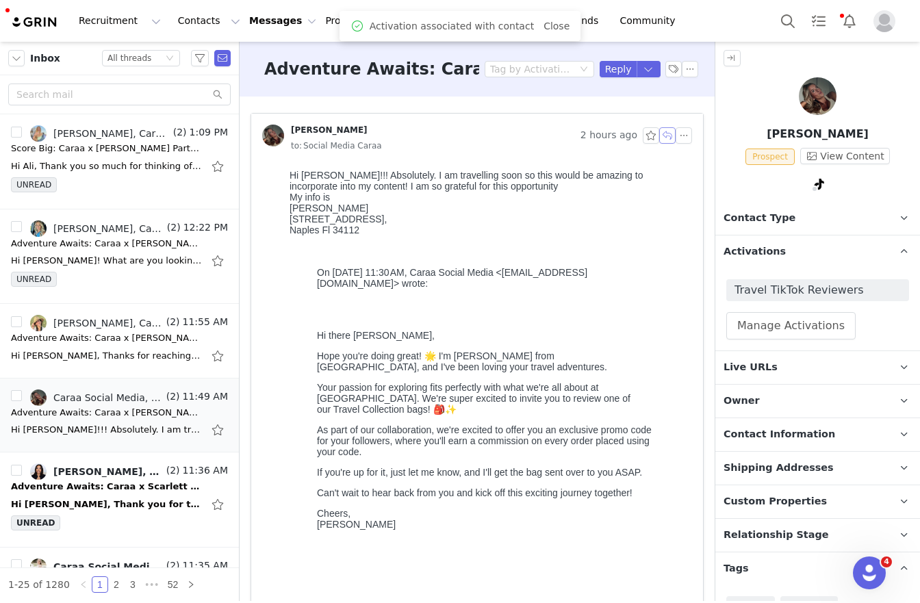
click at [659, 136] on button "button" at bounding box center [667, 135] width 16 height 16
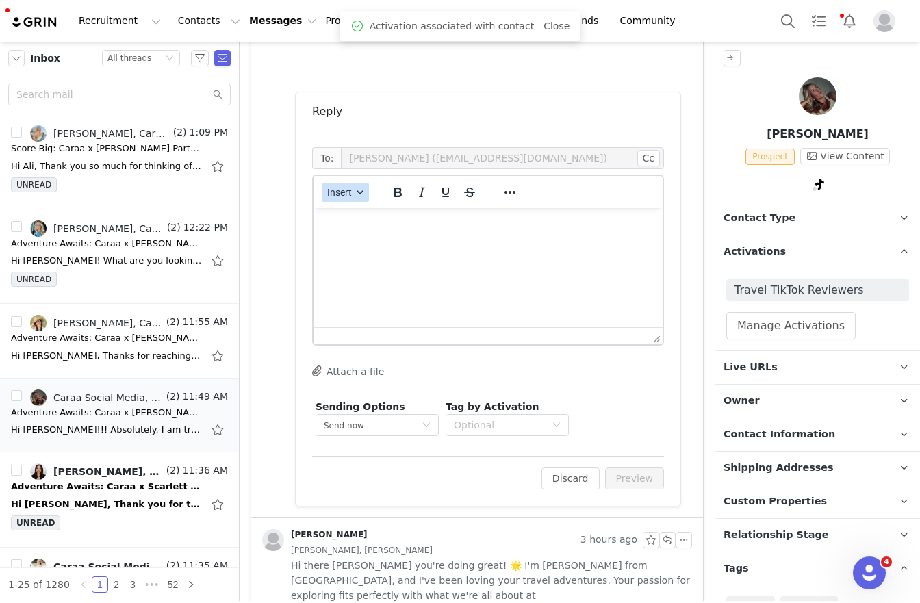
click at [357, 195] on icon "button" at bounding box center [360, 192] width 7 height 7
click at [378, 206] on div "Insert Template" at bounding box center [393, 216] width 137 height 22
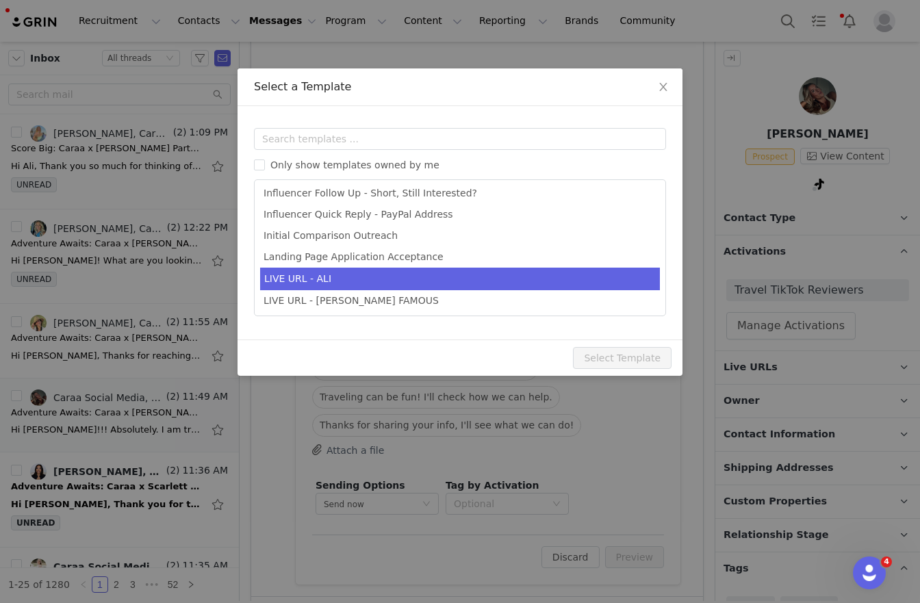
click at [296, 274] on li "LIVE URL - ALI" at bounding box center [460, 279] width 400 height 23
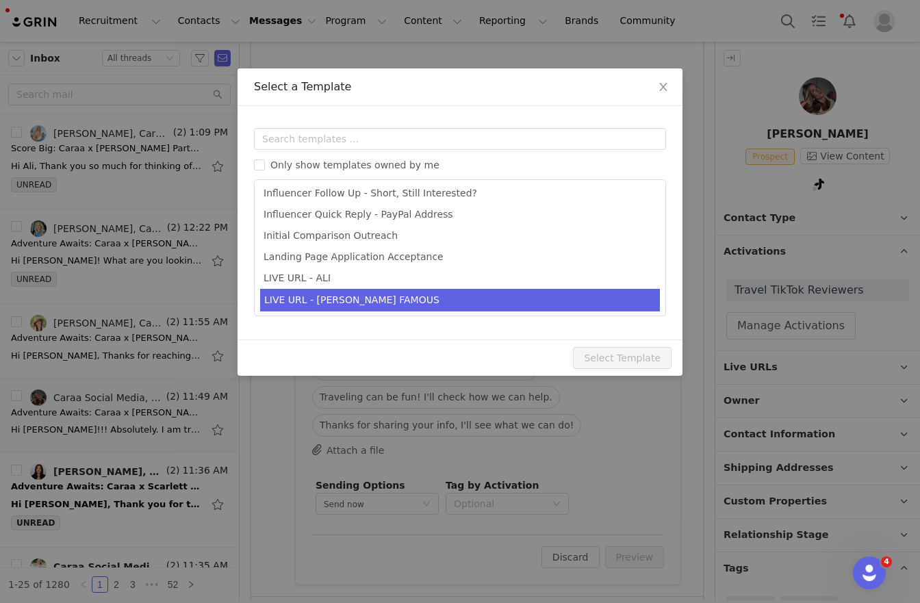
type input "Exploring a Partnership: Caraa x [first_name] NEXT STEPS!"
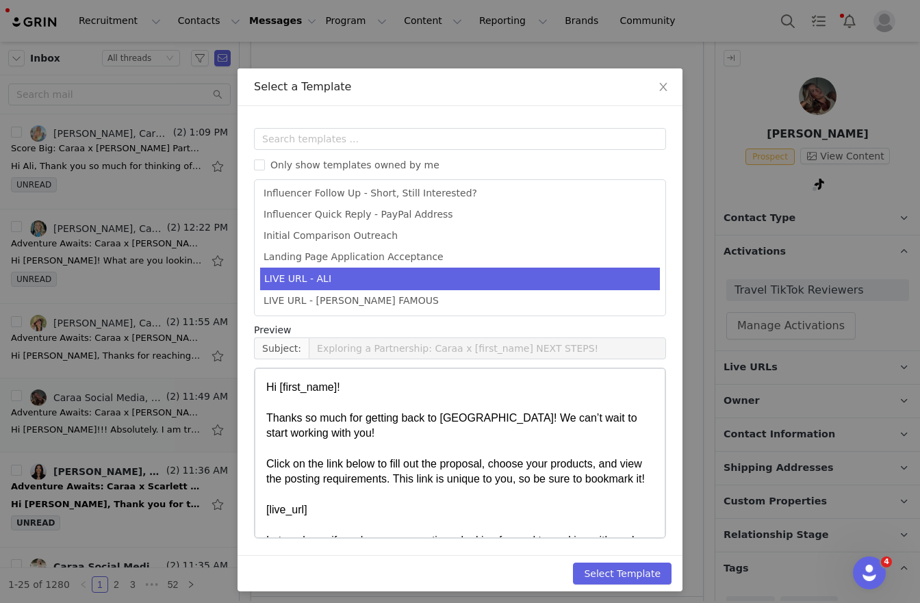
click at [603, 585] on div "Select Template" at bounding box center [460, 573] width 445 height 36
click at [620, 574] on button "Select Template" at bounding box center [622, 574] width 99 height 22
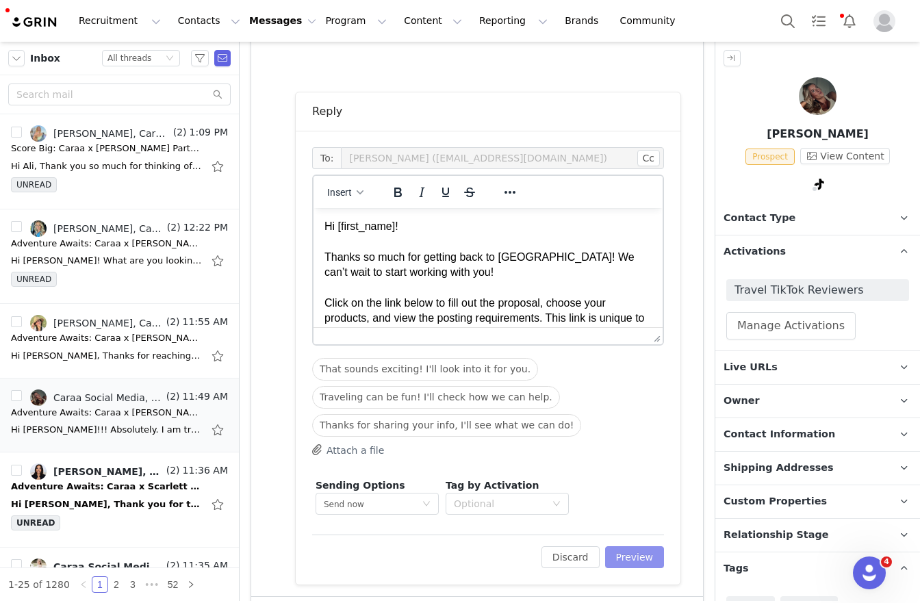
click at [645, 553] on button "Preview" at bounding box center [635, 557] width 60 height 22
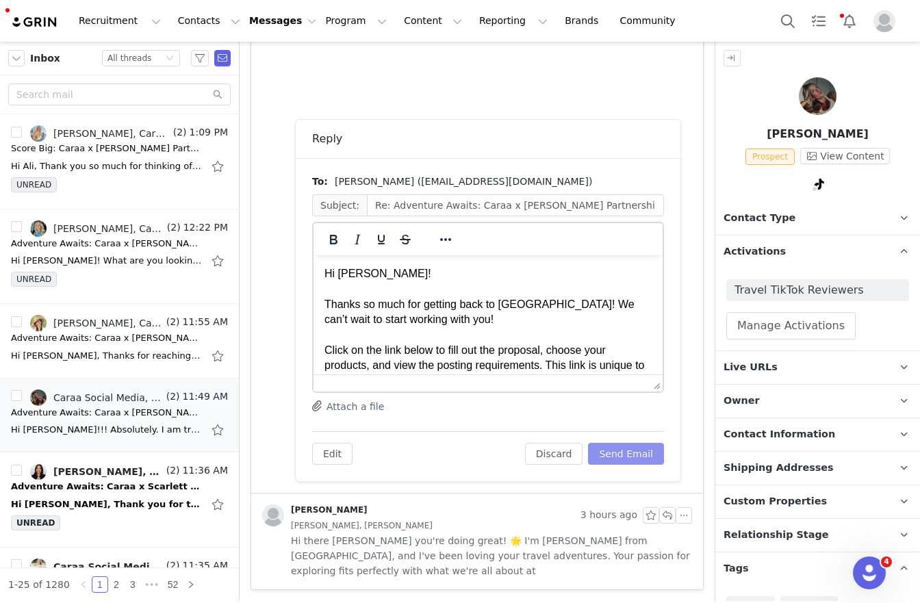
click at [626, 457] on button "Send Email" at bounding box center [626, 454] width 76 height 22
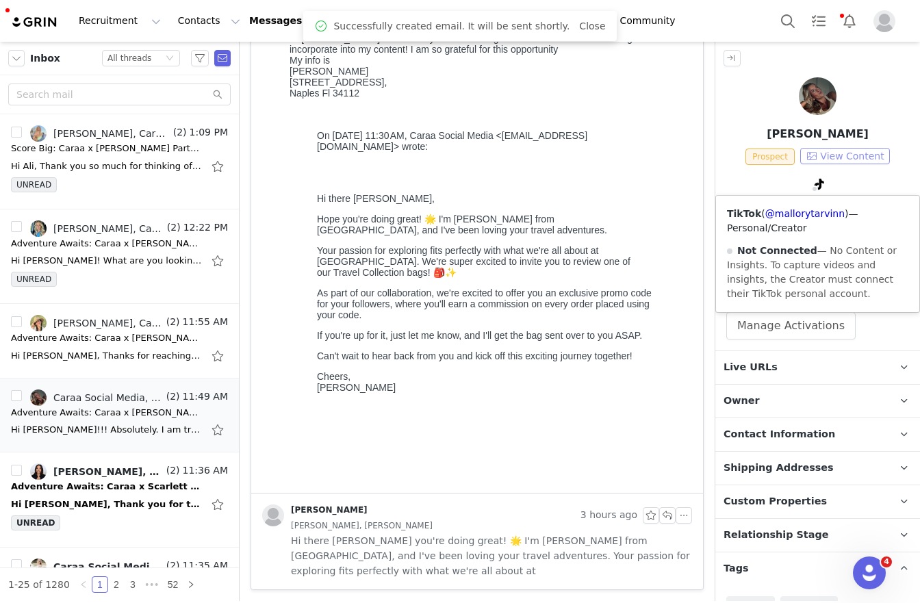
click at [841, 157] on button "View Content" at bounding box center [845, 156] width 90 height 16
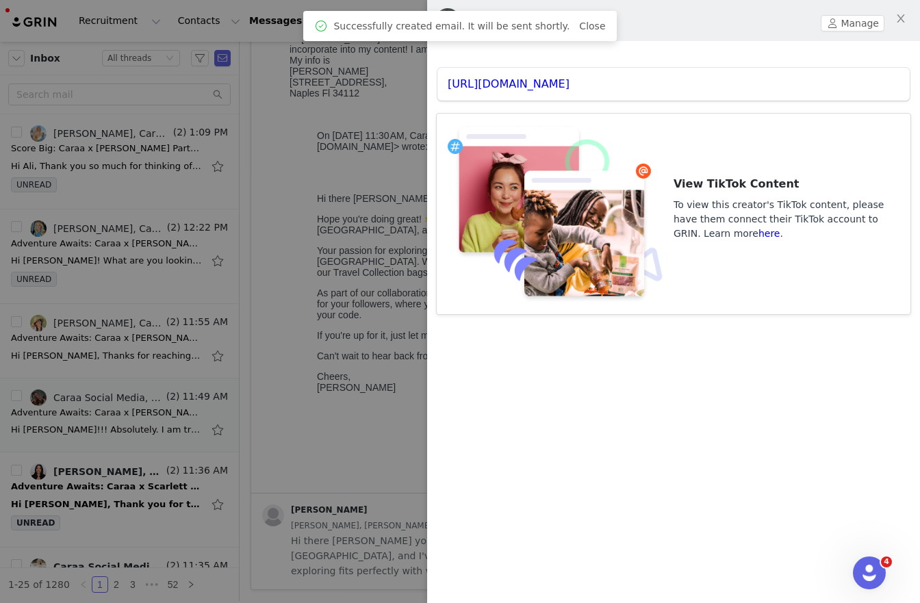
click at [583, 75] on div "[URL][DOMAIN_NAME]" at bounding box center [674, 84] width 472 height 33
click at [570, 79] on link "[URL][DOMAIN_NAME]" at bounding box center [509, 83] width 122 height 13
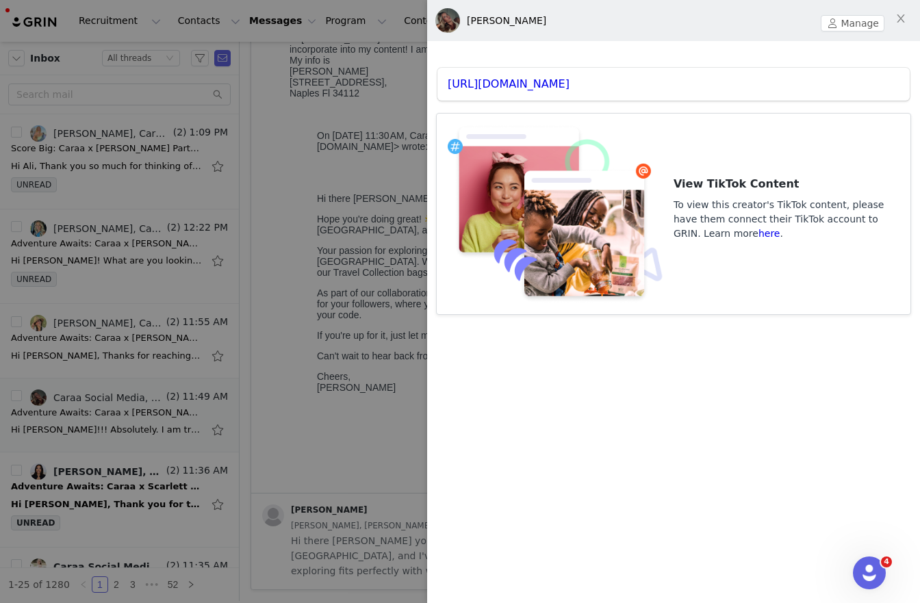
click at [401, 303] on div at bounding box center [460, 301] width 920 height 603
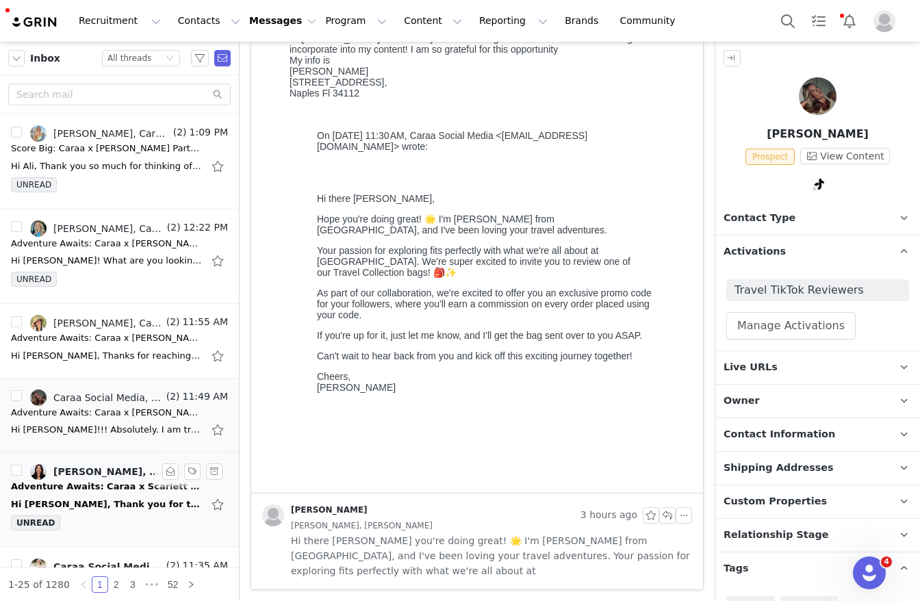
click at [60, 520] on div "UNREAD" at bounding box center [119, 526] width 217 height 21
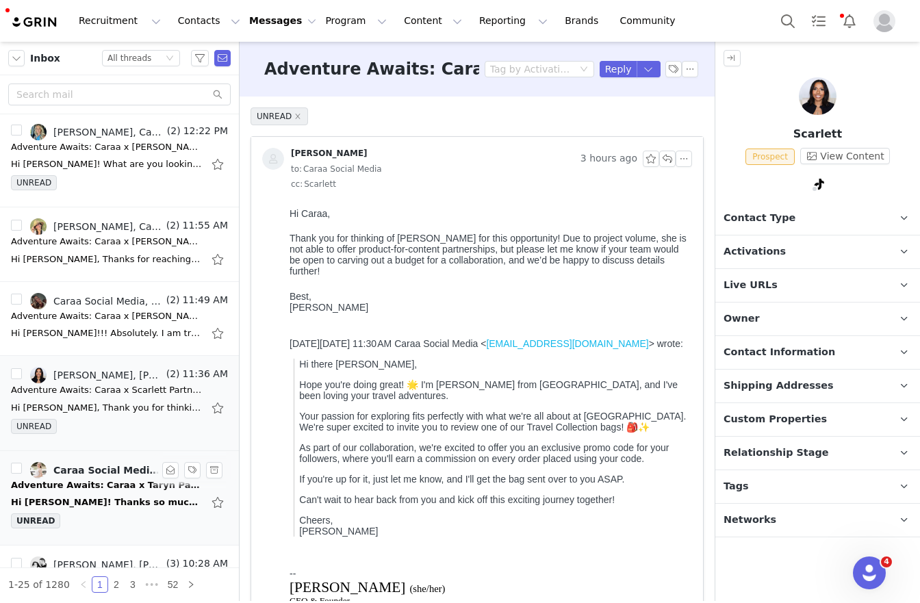
scroll to position [99, 0]
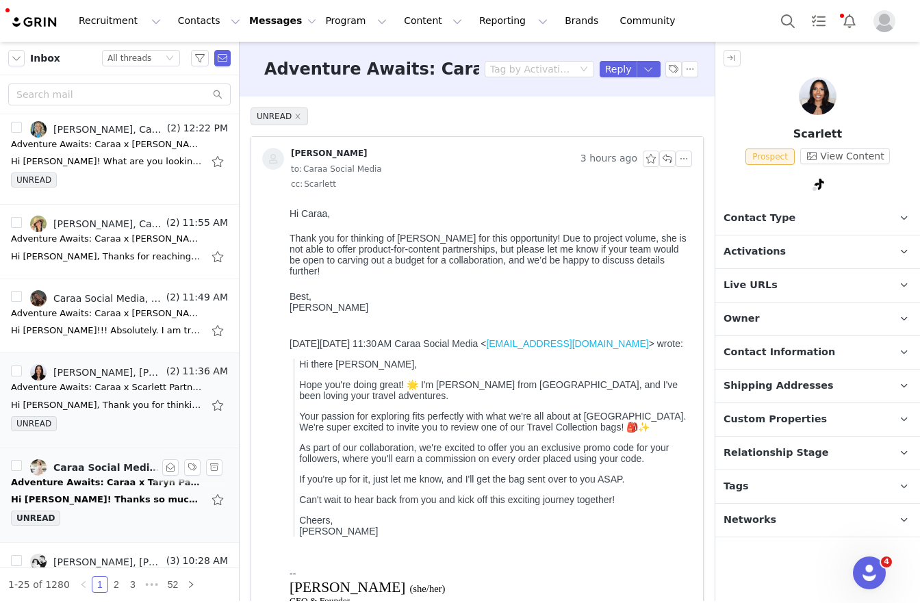
click at [80, 503] on div "Hi [PERSON_NAME]! Thanks so much for reaching out to me! I'd love to work with …" at bounding box center [107, 500] width 192 height 14
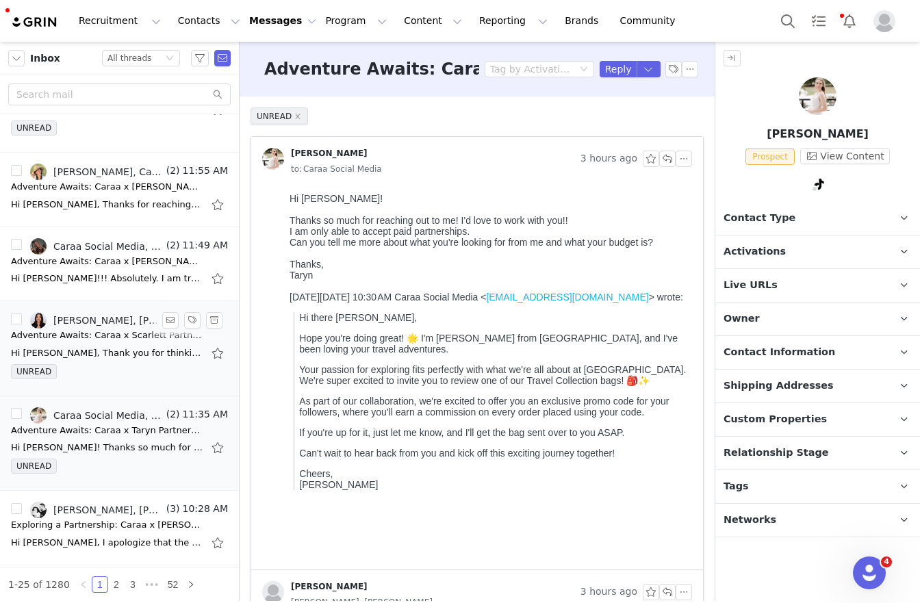
scroll to position [0, 0]
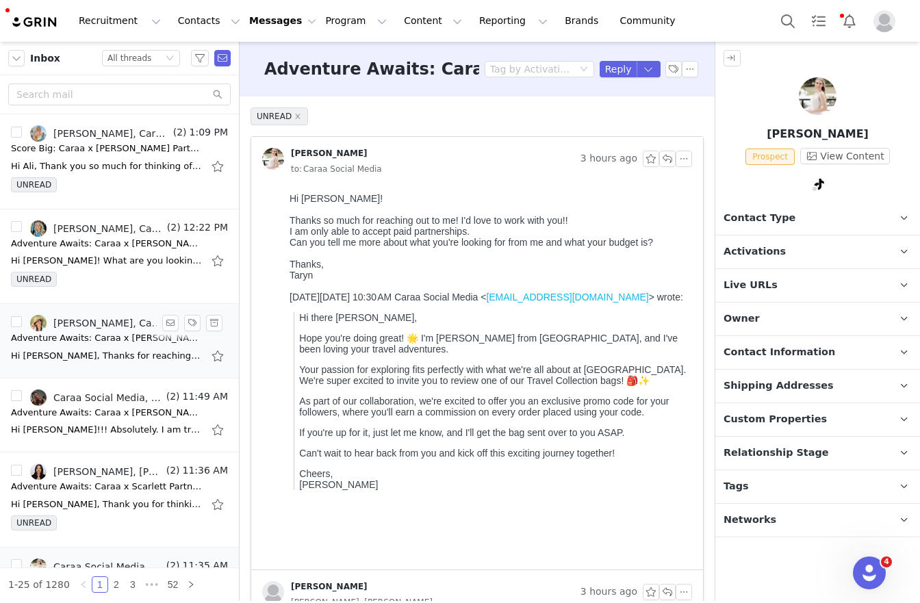
click at [86, 339] on div "Adventure Awaits: Caraa x [PERSON_NAME] Partnership Proposal ✨" at bounding box center [107, 338] width 192 height 14
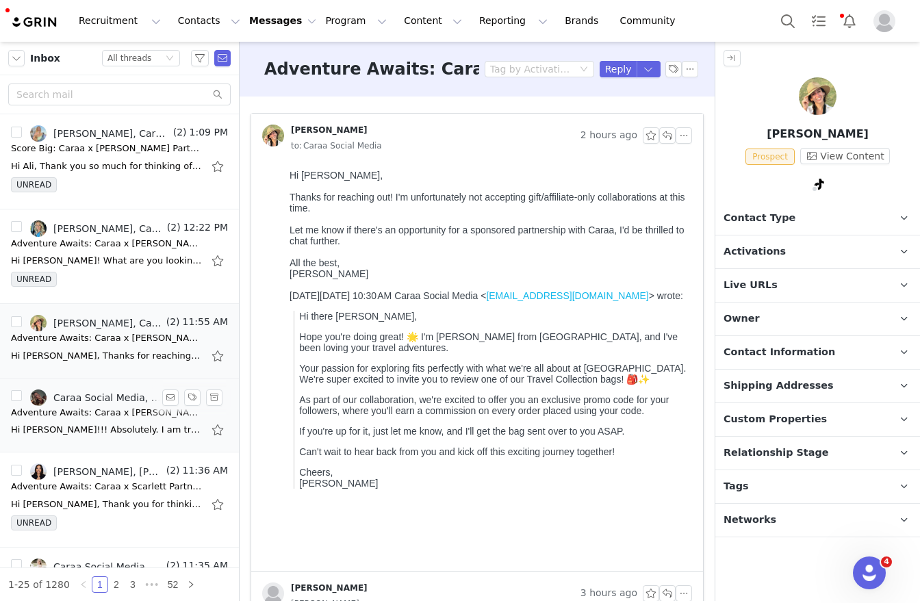
click at [105, 410] on div "Adventure Awaits: Caraa x [PERSON_NAME] Partnership Proposal ✨" at bounding box center [107, 413] width 192 height 14
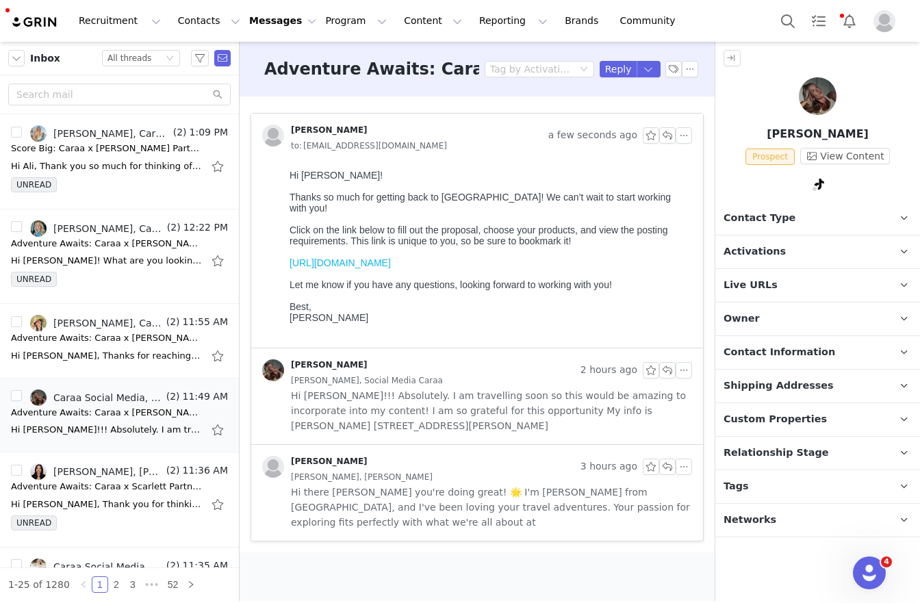
click at [741, 466] on p "Relationship Stage Use relationship stages to move contacts through a logical s…" at bounding box center [801, 453] width 172 height 33
click at [754, 535] on button "Change Stage" at bounding box center [776, 531] width 101 height 25
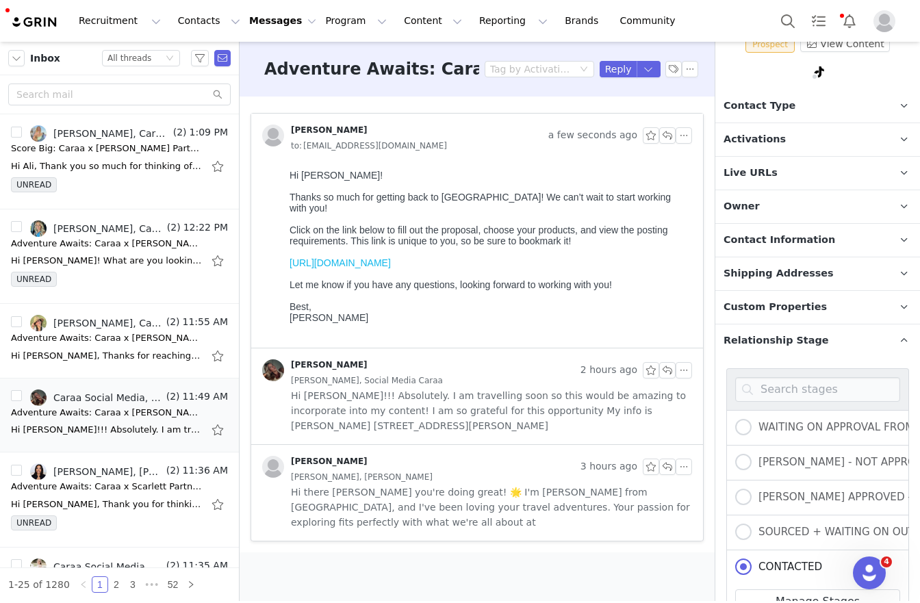
scroll to position [254, 0]
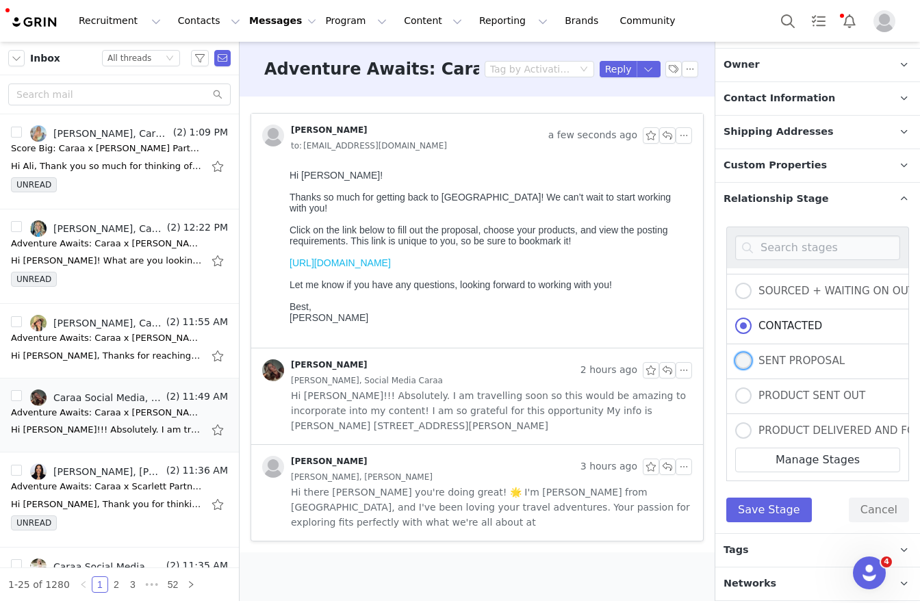
click at [766, 355] on span "SENT PROPOSAL" at bounding box center [798, 361] width 93 height 12
click at [752, 355] on input "SENT PROPOSAL" at bounding box center [743, 362] width 16 height 18
radio input "true"
radio input "false"
radio input "true"
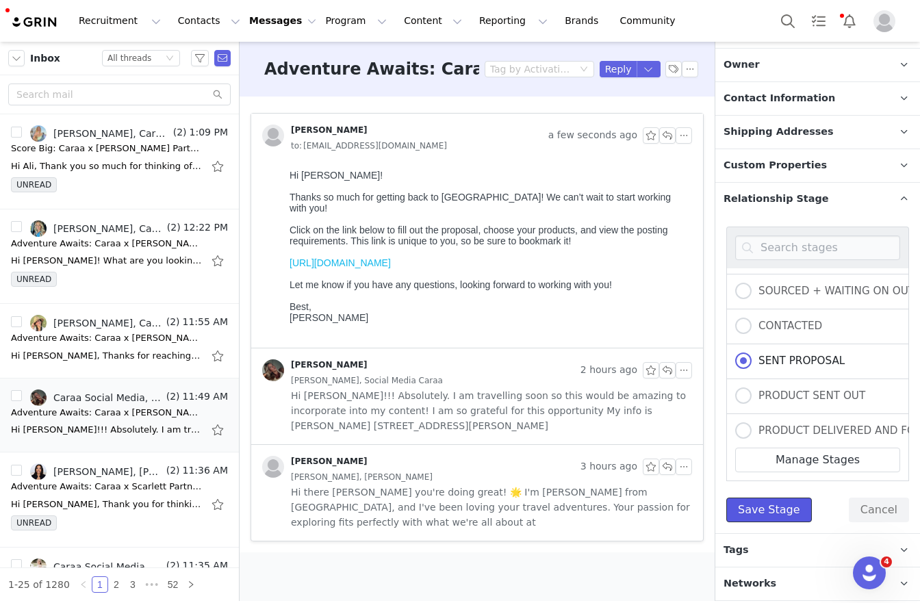
click at [750, 513] on button "Save Stage" at bounding box center [769, 510] width 86 height 25
